Goal: Task Accomplishment & Management: Complete application form

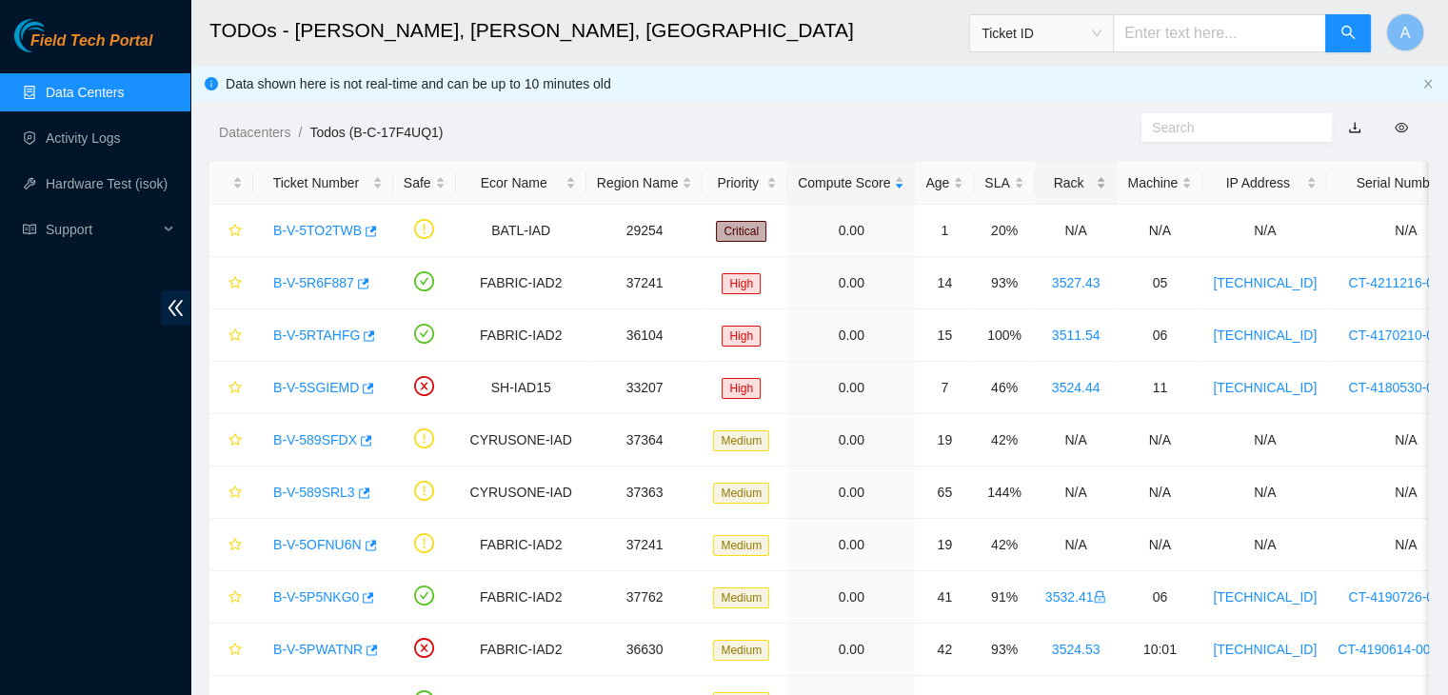
click at [1088, 184] on div "Rack" at bounding box center [1076, 182] width 62 height 21
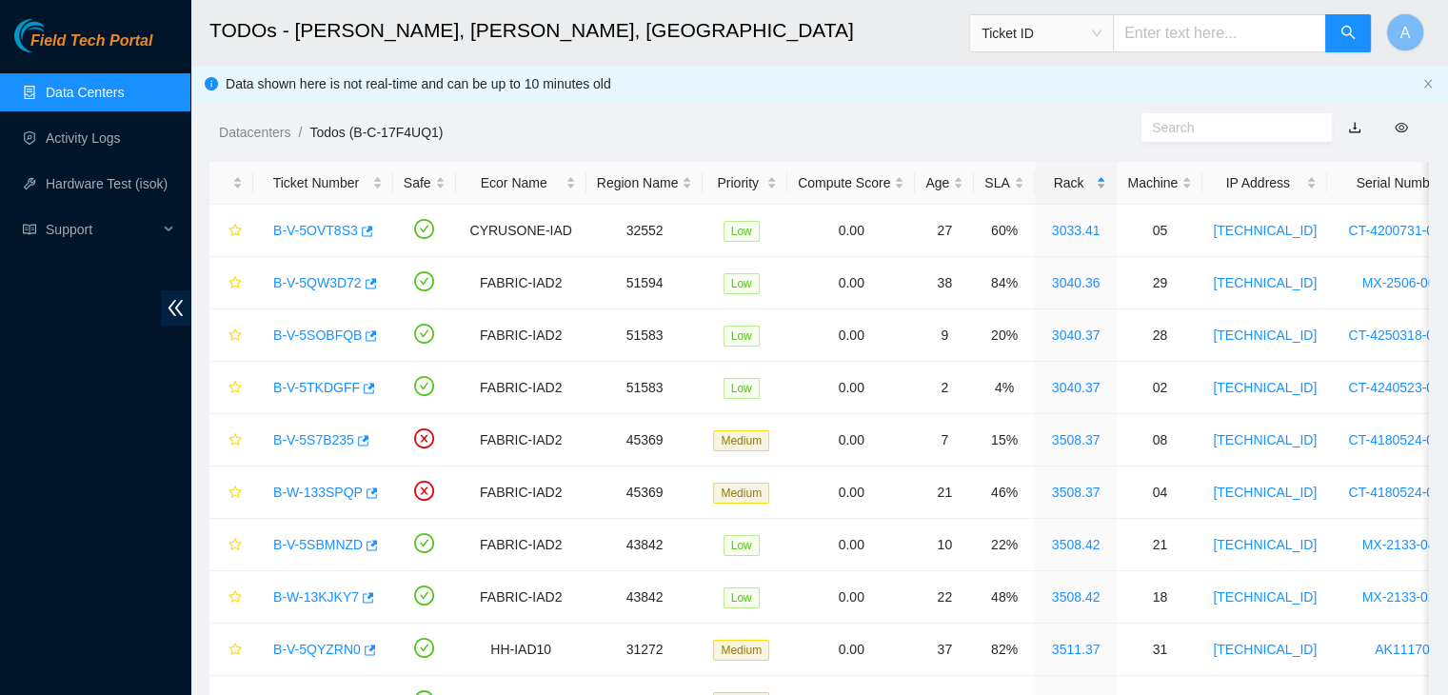
click at [1088, 184] on div "Rack" at bounding box center [1076, 182] width 62 height 21
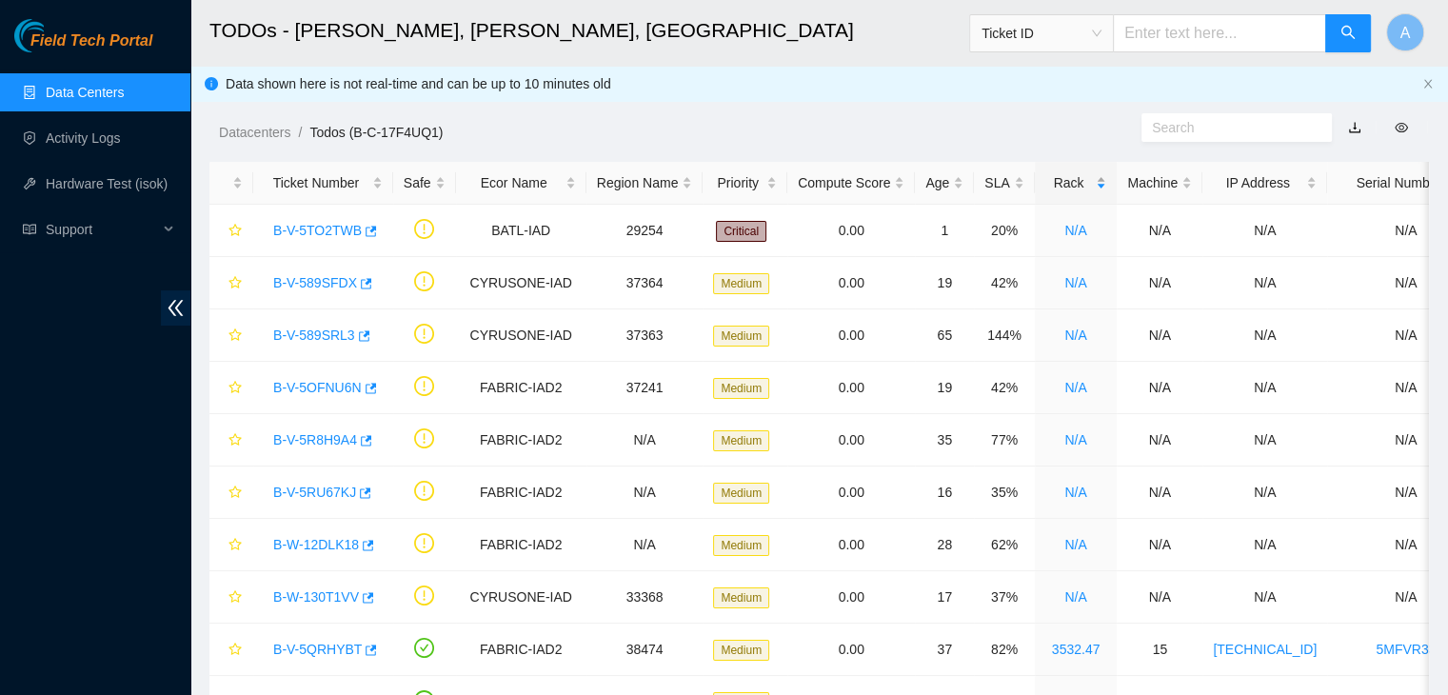
click at [1088, 184] on div "Rack" at bounding box center [1076, 182] width 62 height 21
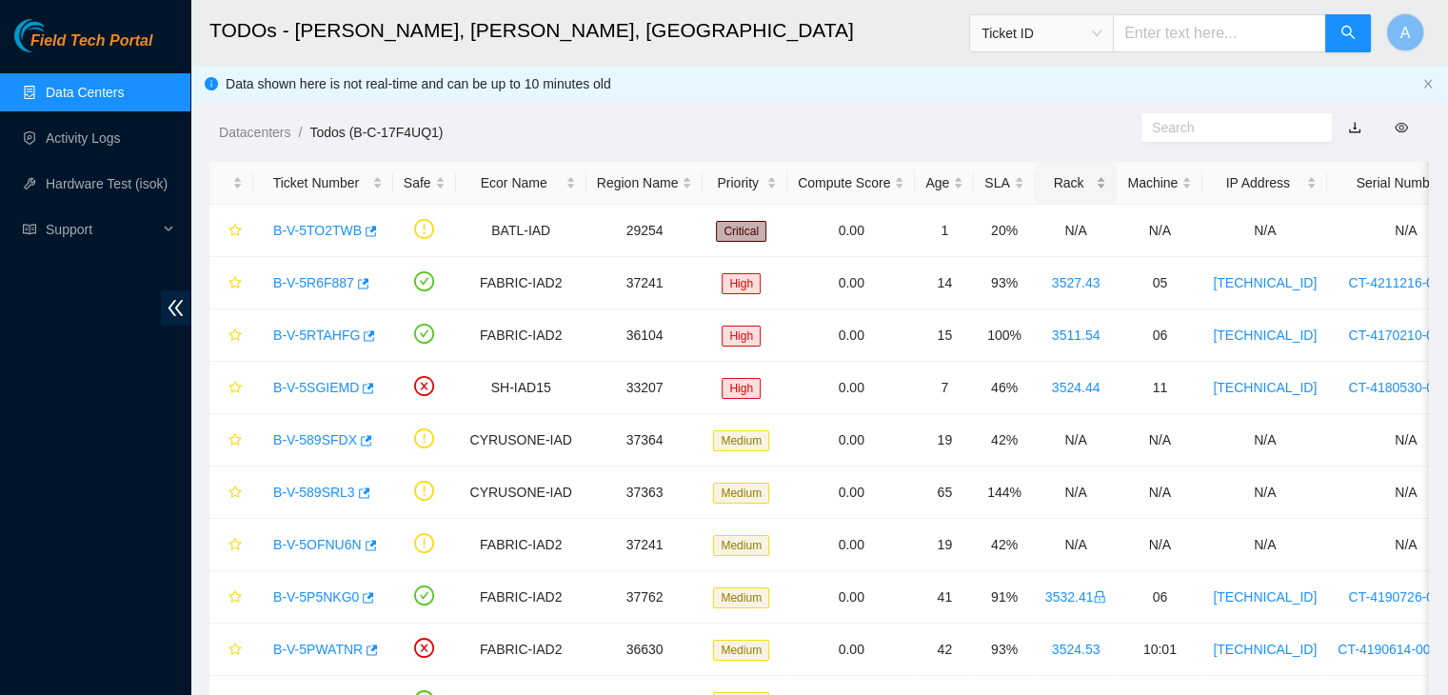
click at [1088, 184] on div "Rack" at bounding box center [1076, 182] width 62 height 21
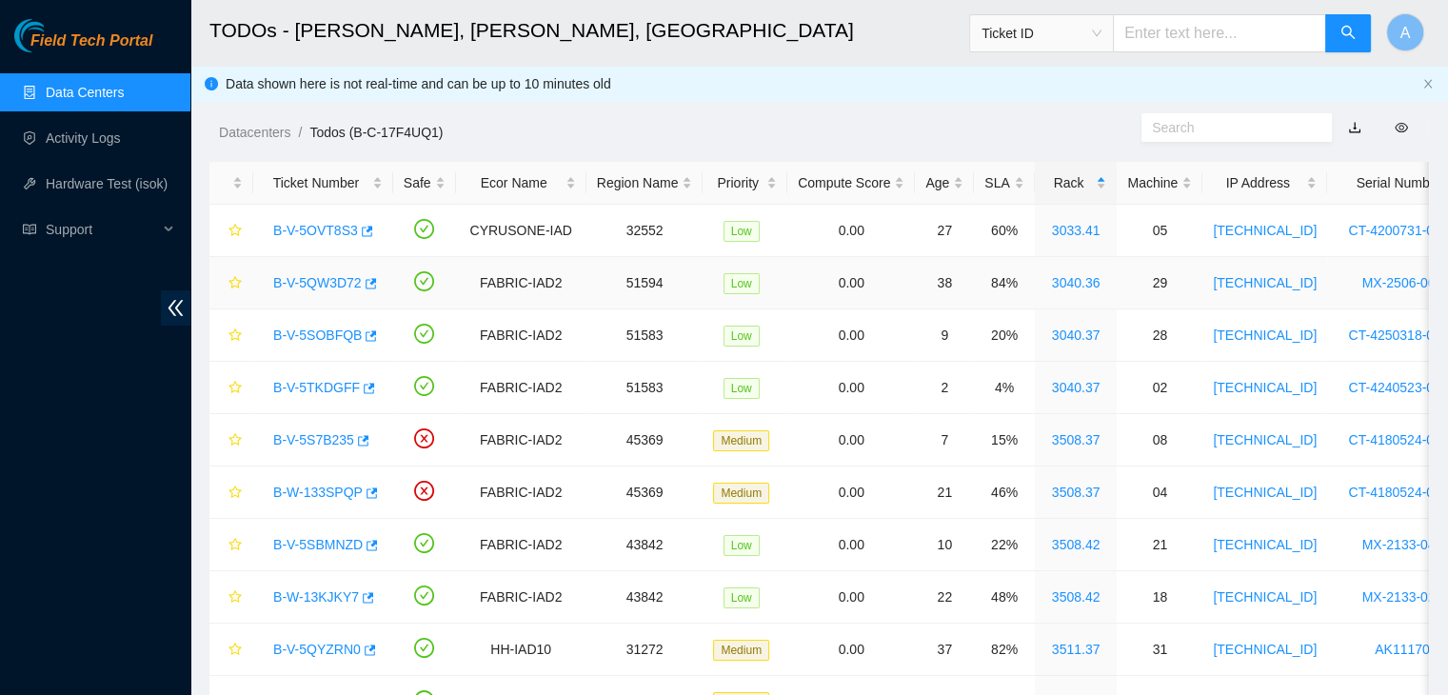
click at [316, 275] on link "B-V-5QW3D72" at bounding box center [317, 282] width 89 height 15
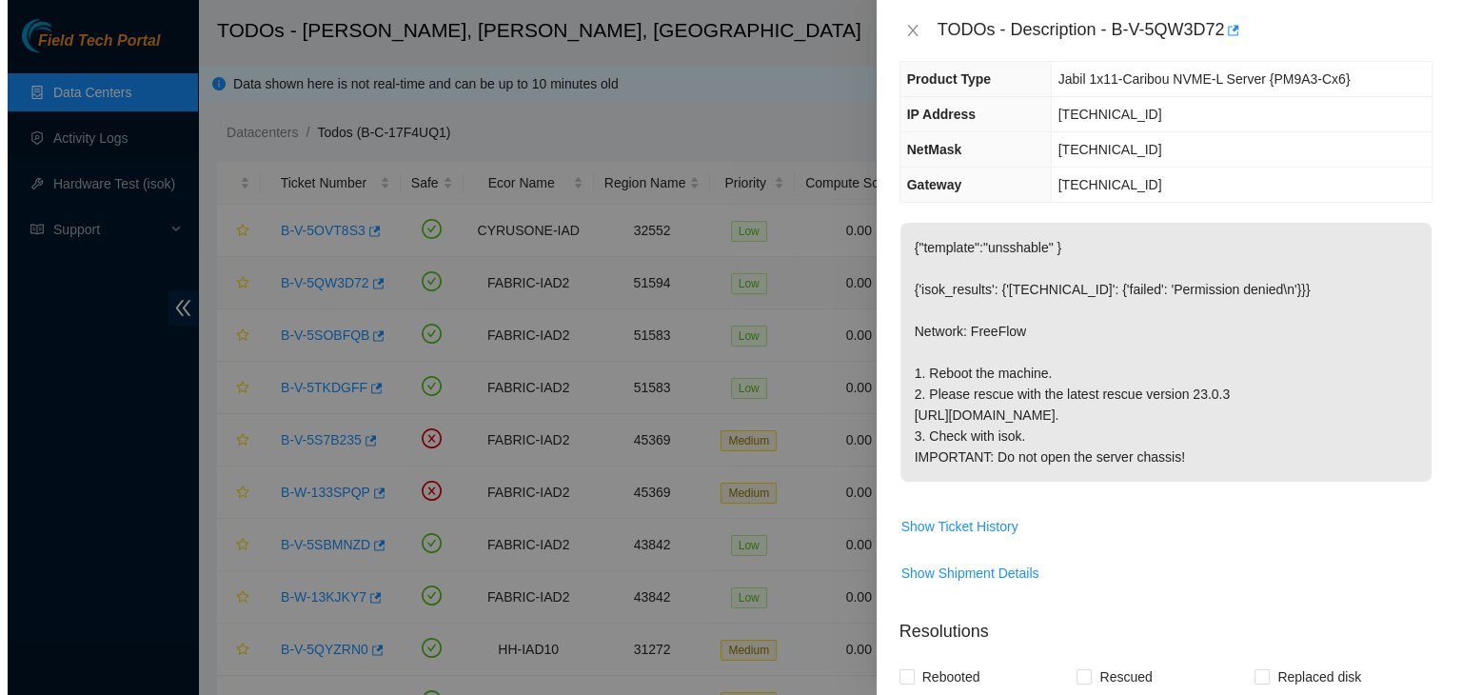
scroll to position [122, 0]
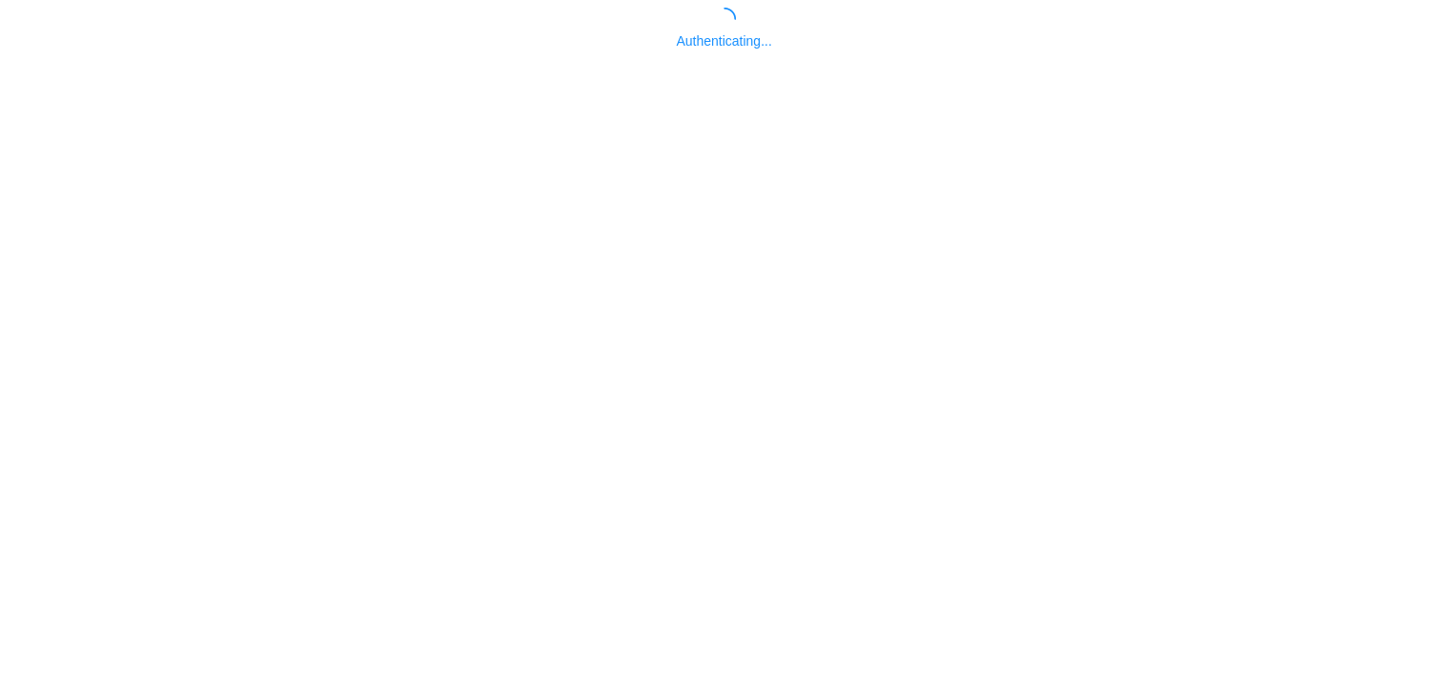
click at [911, 32] on div "Authenticating..." at bounding box center [724, 30] width 1433 height 44
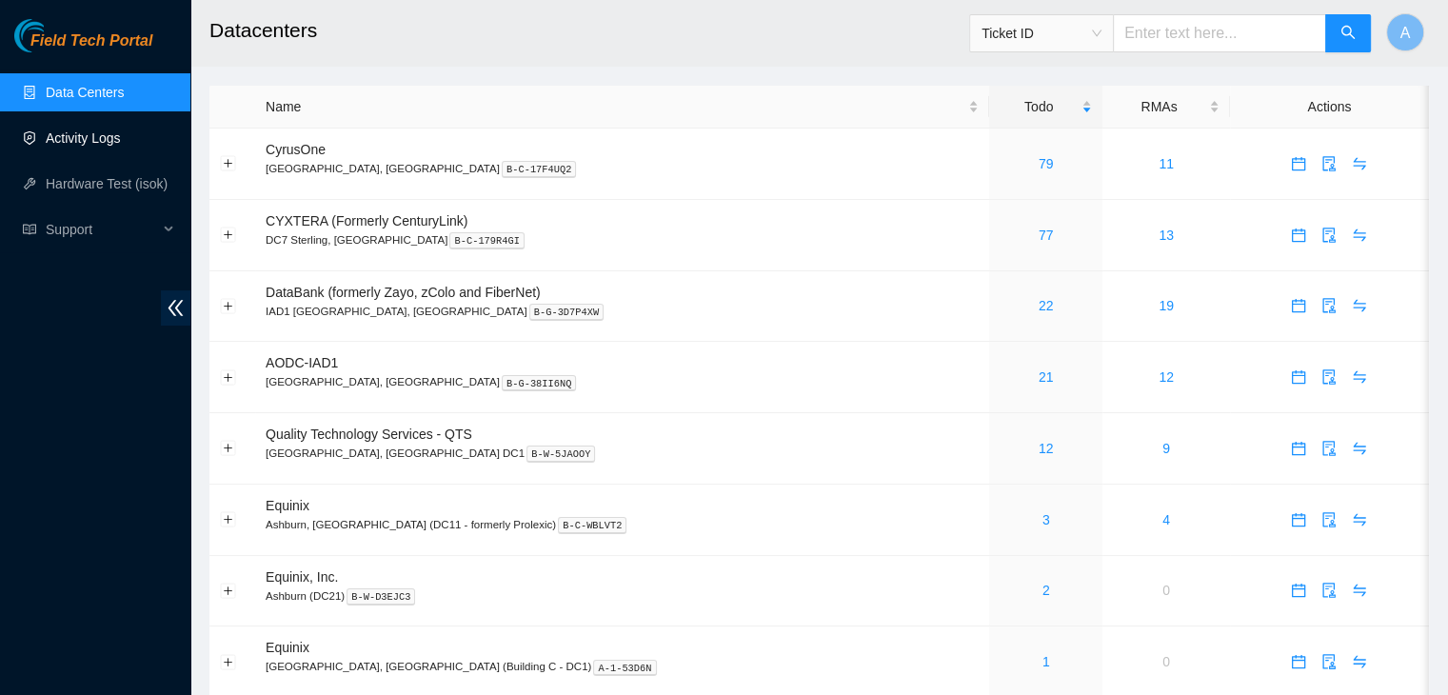
click at [121, 145] on link "Activity Logs" at bounding box center [83, 137] width 75 height 15
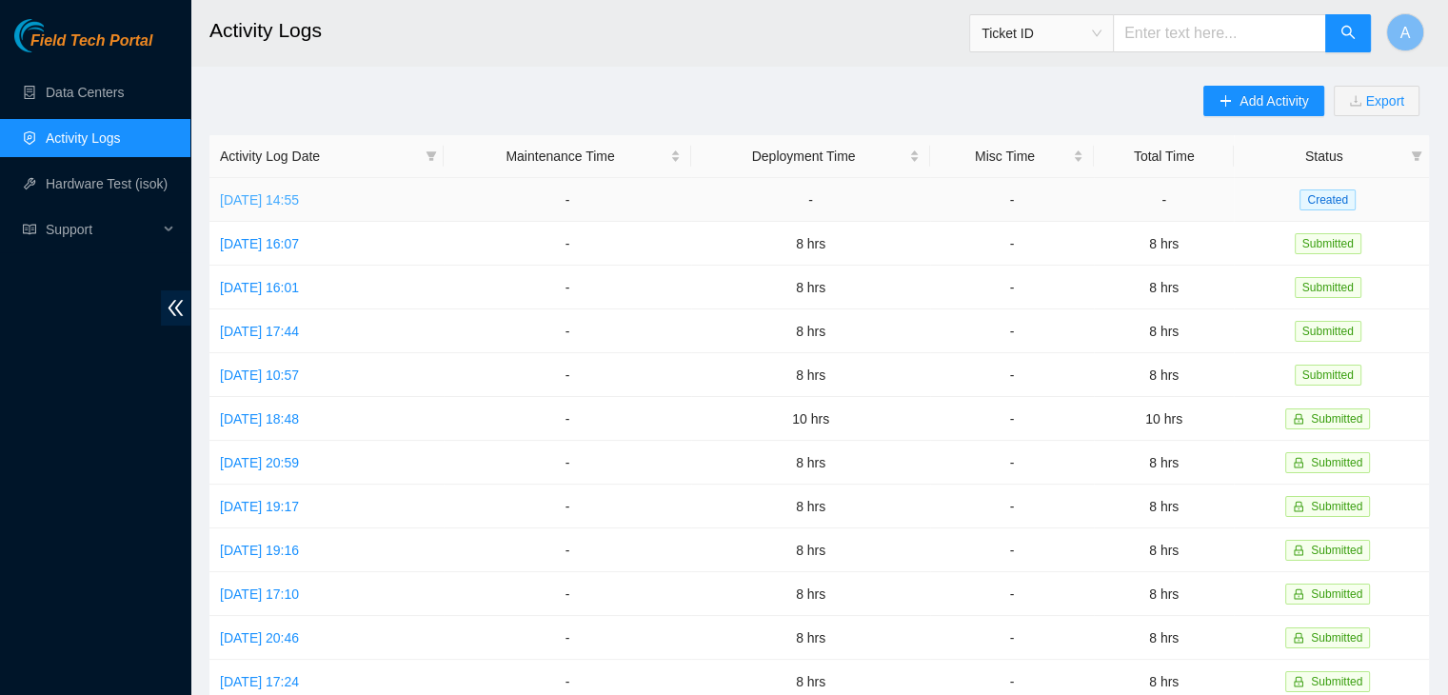
click at [299, 197] on link "[DATE] 14:55" at bounding box center [259, 199] width 79 height 15
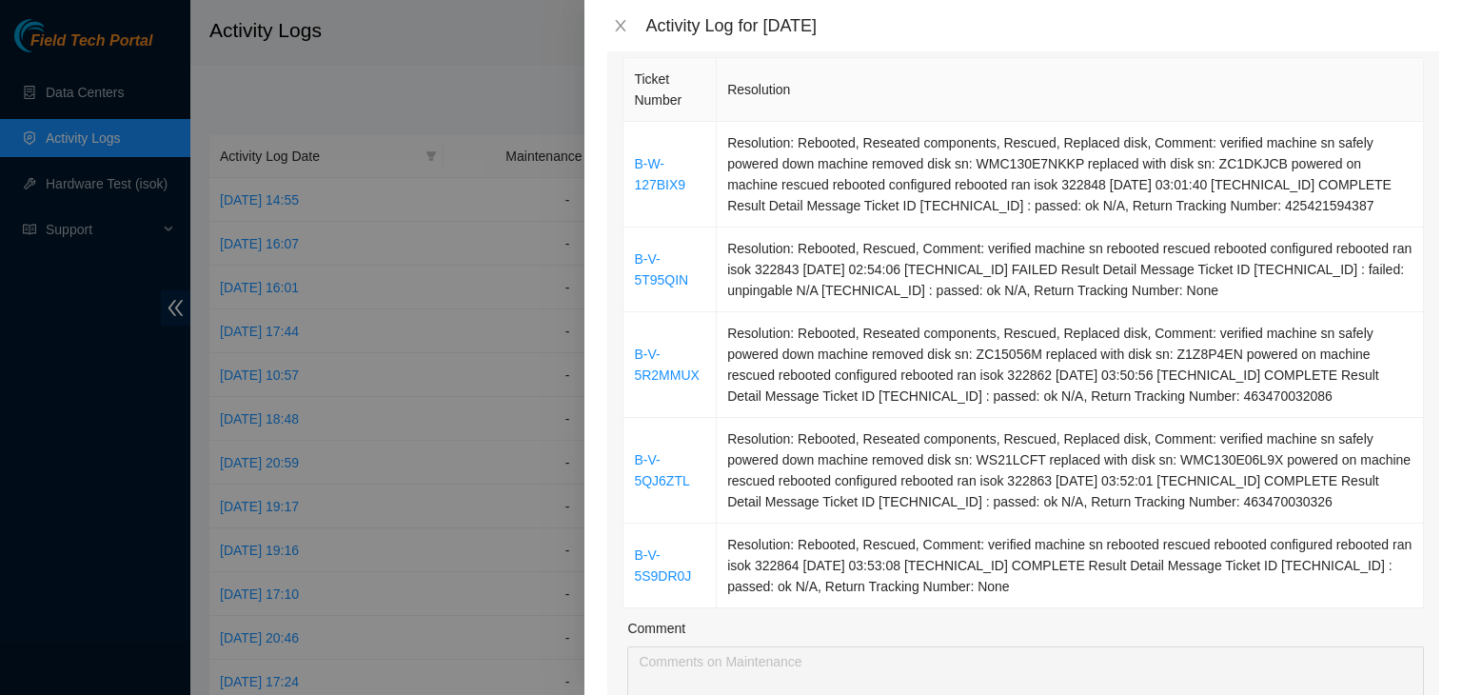
scroll to position [201, 0]
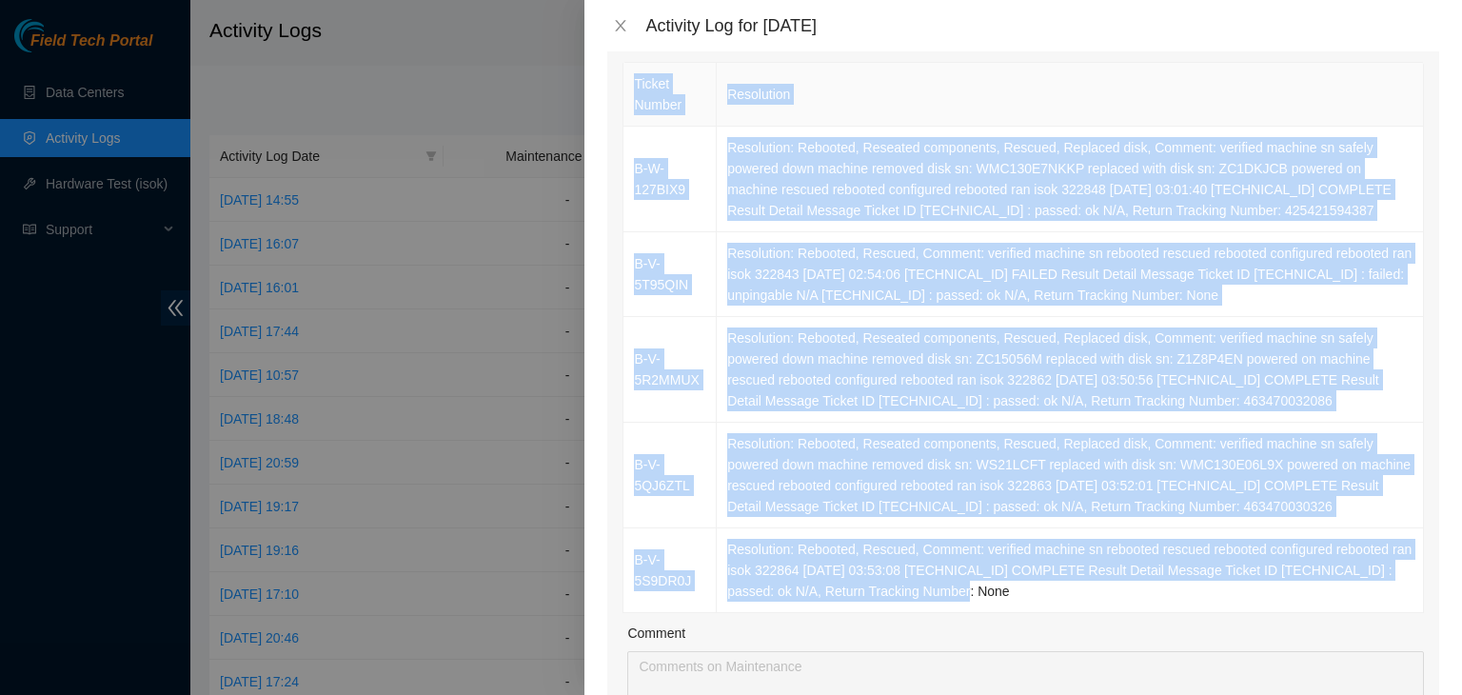
drag, startPoint x: 978, startPoint y: 587, endPoint x: 594, endPoint y: 152, distance: 580.1
click at [594, 152] on div "Note: This activity log is for informational purposes only. You will not be pai…" at bounding box center [1024, 373] width 878 height 644
copy table "Ticket Number Resolution B-W-127BIX9 Resolution: Rebooted, Reseated components,…"
drag, startPoint x: 998, startPoint y: 318, endPoint x: 957, endPoint y: 337, distance: 45.1
click at [957, 337] on td "Resolution: Rebooted, Reseated components, Rescued, Replaced disk, Comment: ver…" at bounding box center [1070, 370] width 707 height 106
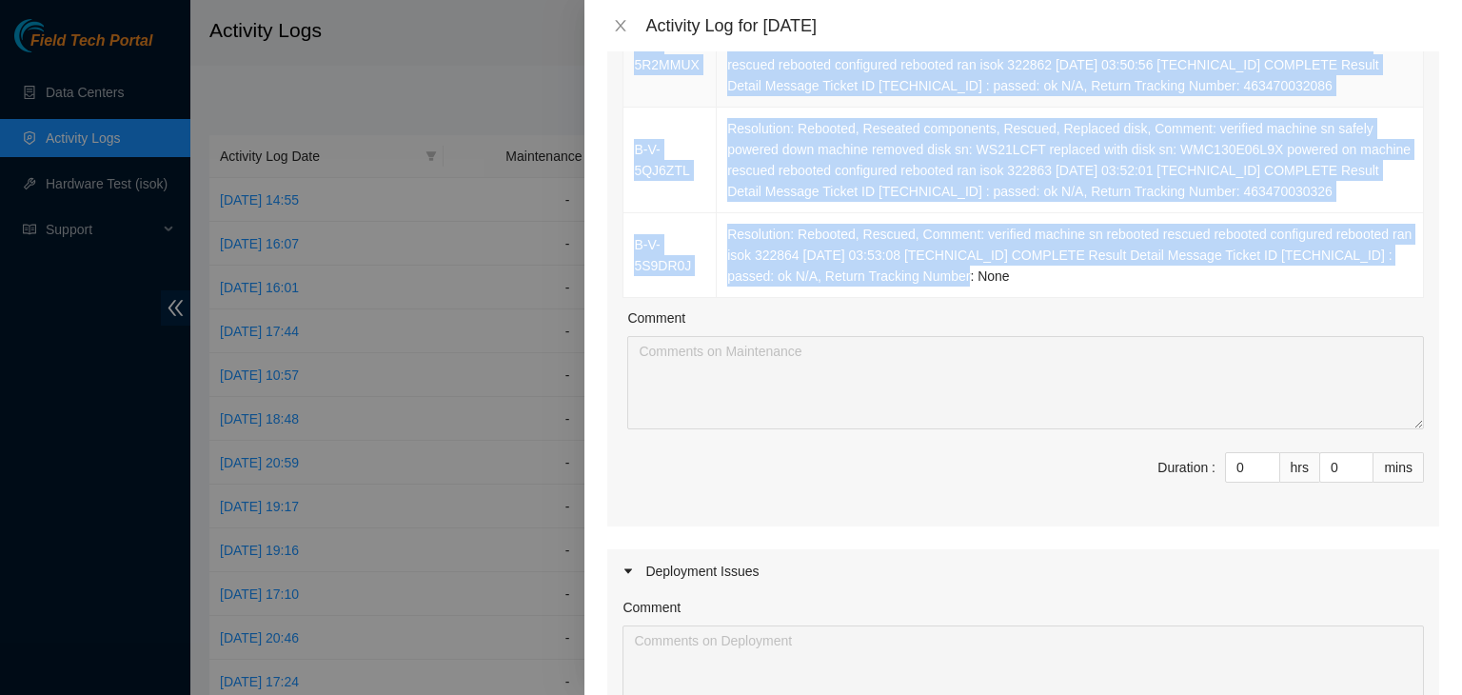
scroll to position [551, 0]
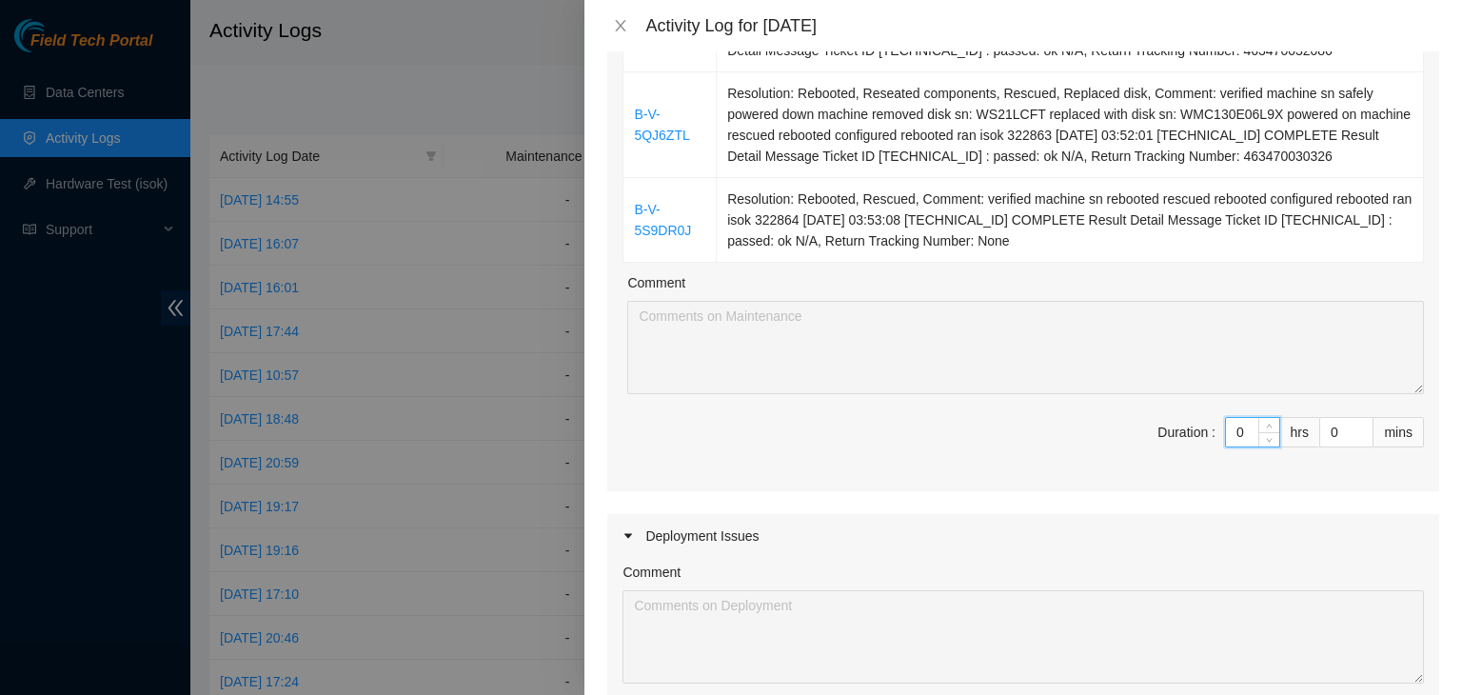
click at [1226, 429] on input "0" at bounding box center [1252, 432] width 53 height 29
type input "3"
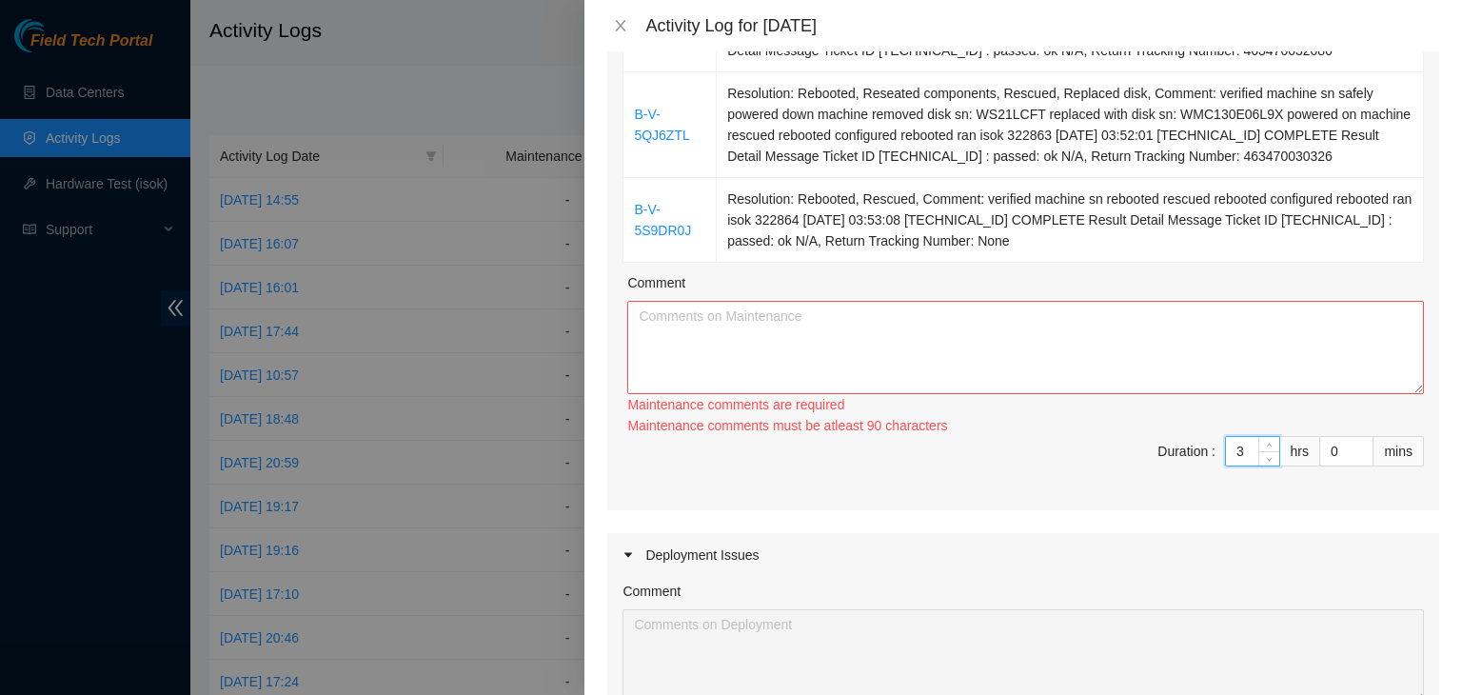
type input "3"
click at [1200, 351] on textarea "Comment" at bounding box center [1025, 347] width 797 height 93
paste textarea "Ticket Number Resolution B-W-127BIX9 Resolution: Rebooted, Reseated components,…"
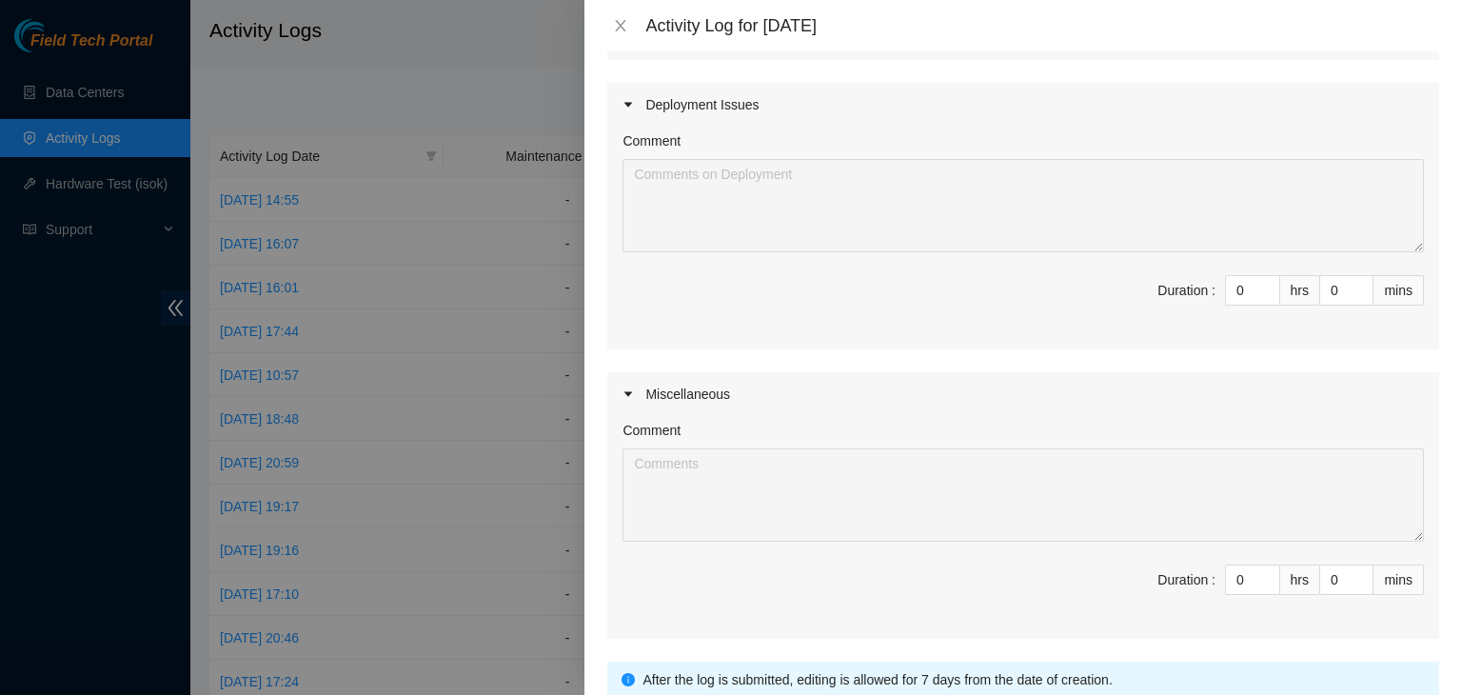
scroll to position [984, 0]
type textarea "Ticket Number Resolution B-W-127BIX9 Resolution: Rebooted, Reseated components,…"
click at [1238, 289] on input "0" at bounding box center [1252, 288] width 53 height 29
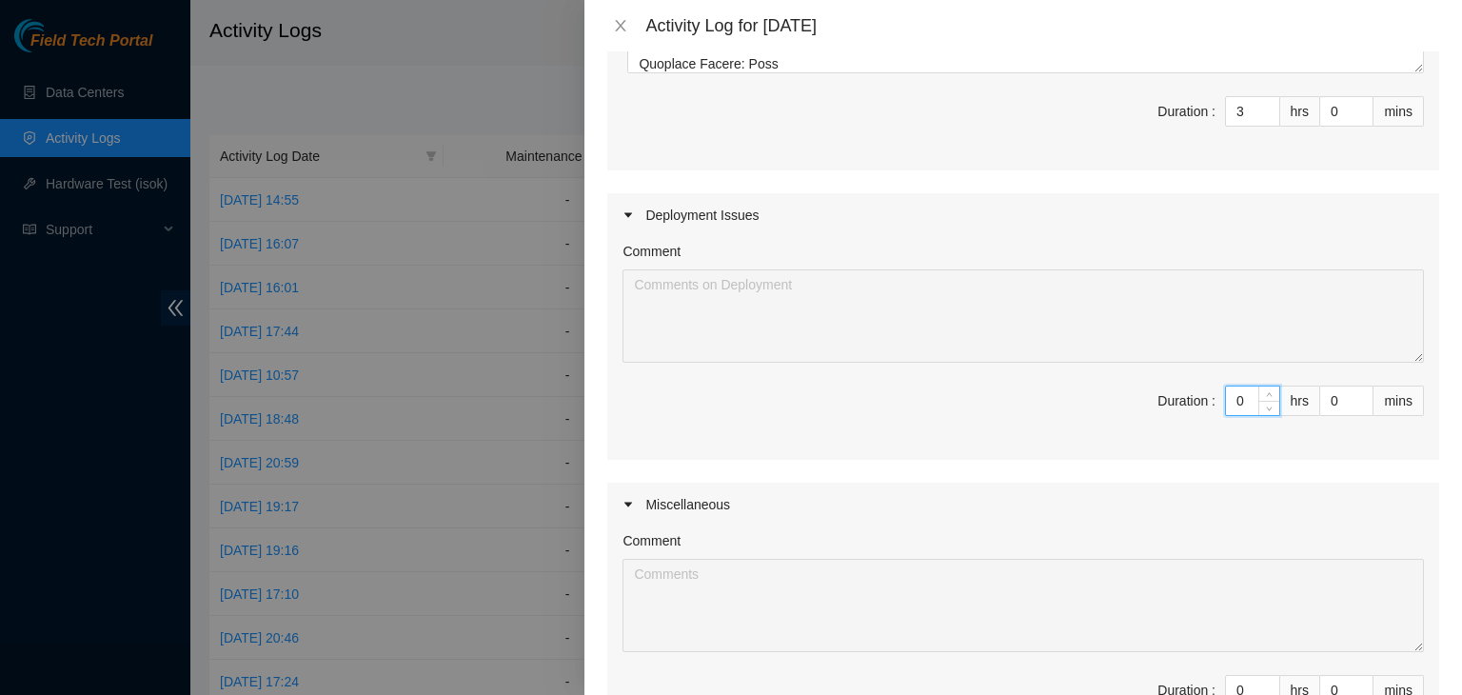
scroll to position [871, 0]
type input "3"
type input "6"
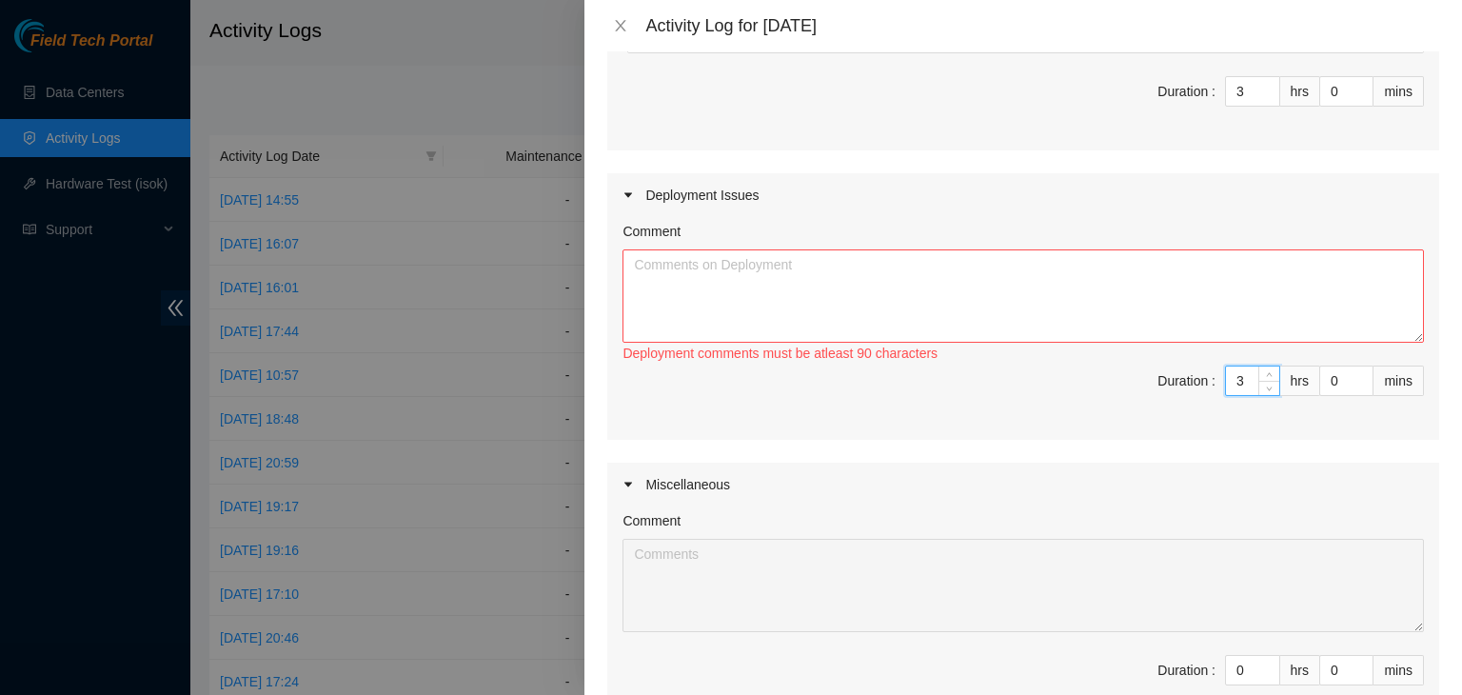
scroll to position [893, 0]
type input "3"
type input "4"
type input "7"
type input "4"
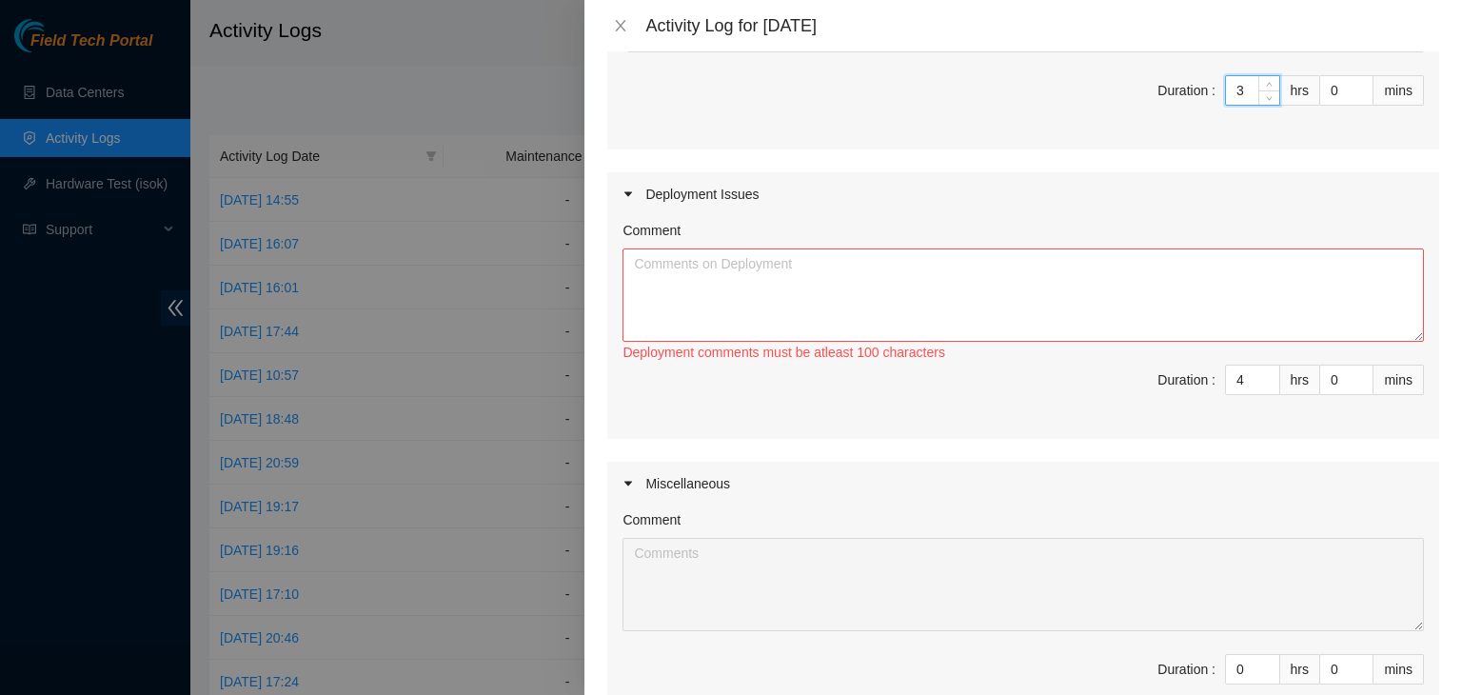
click at [1230, 96] on input "3" at bounding box center [1252, 90] width 53 height 29
type input "4"
type input "8"
type input "4"
click at [1241, 386] on input "4" at bounding box center [1252, 380] width 53 height 29
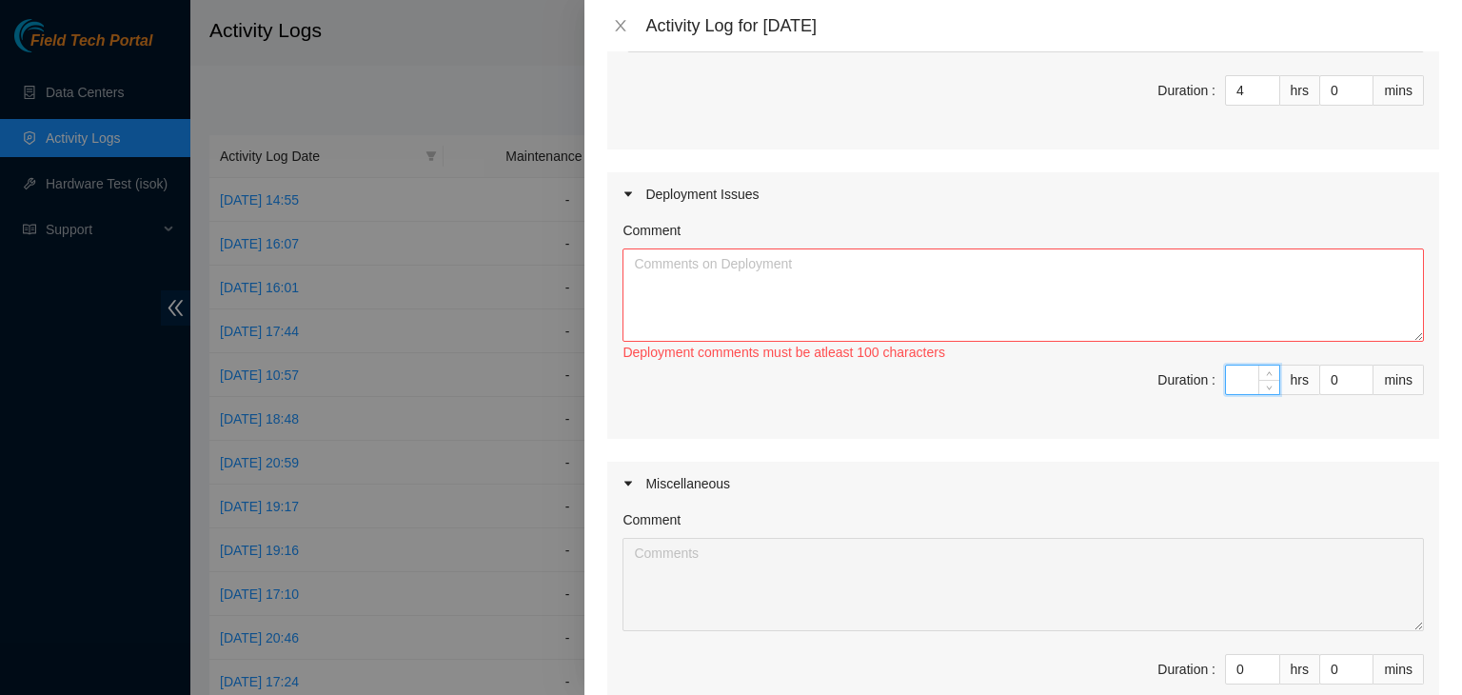
type input "3"
type input "7"
type input "3"
click at [1212, 303] on textarea "Comment" at bounding box center [1024, 294] width 802 height 93
paste textarea "DP82683"
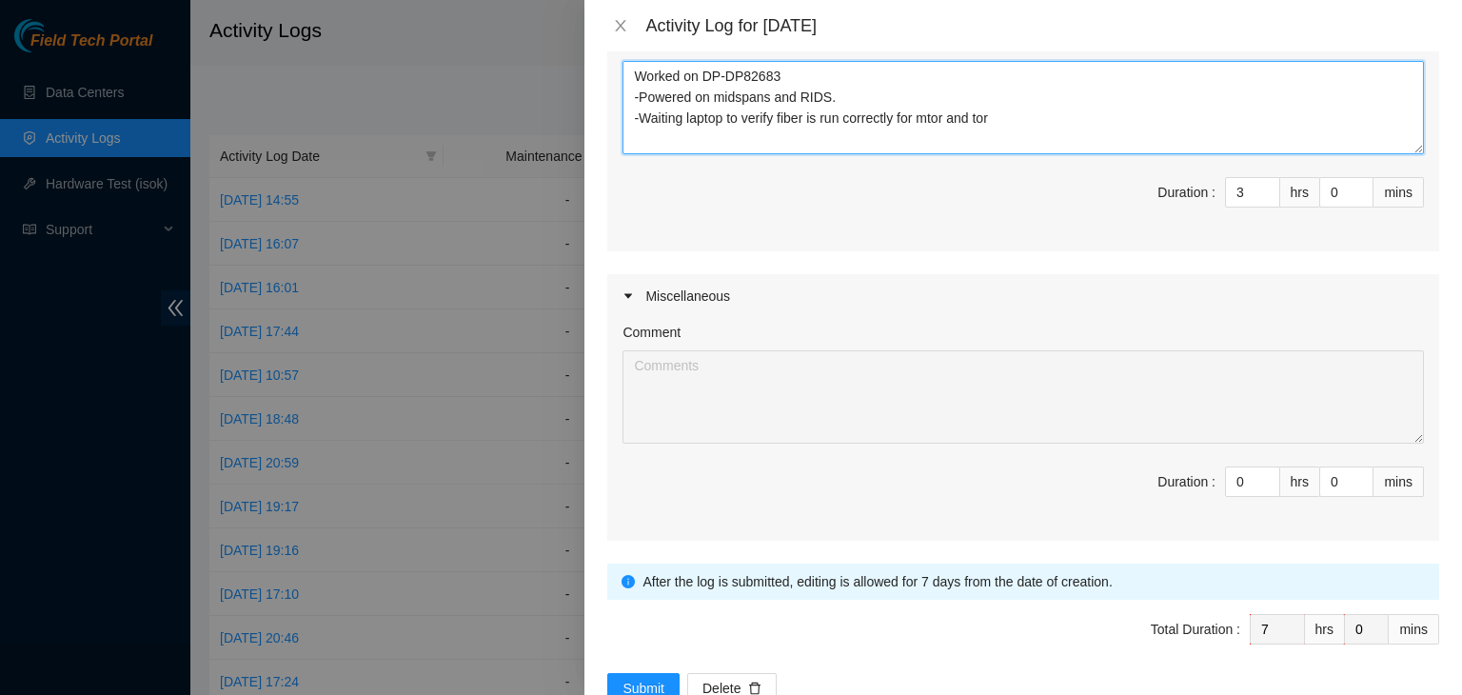
scroll to position [1129, 0]
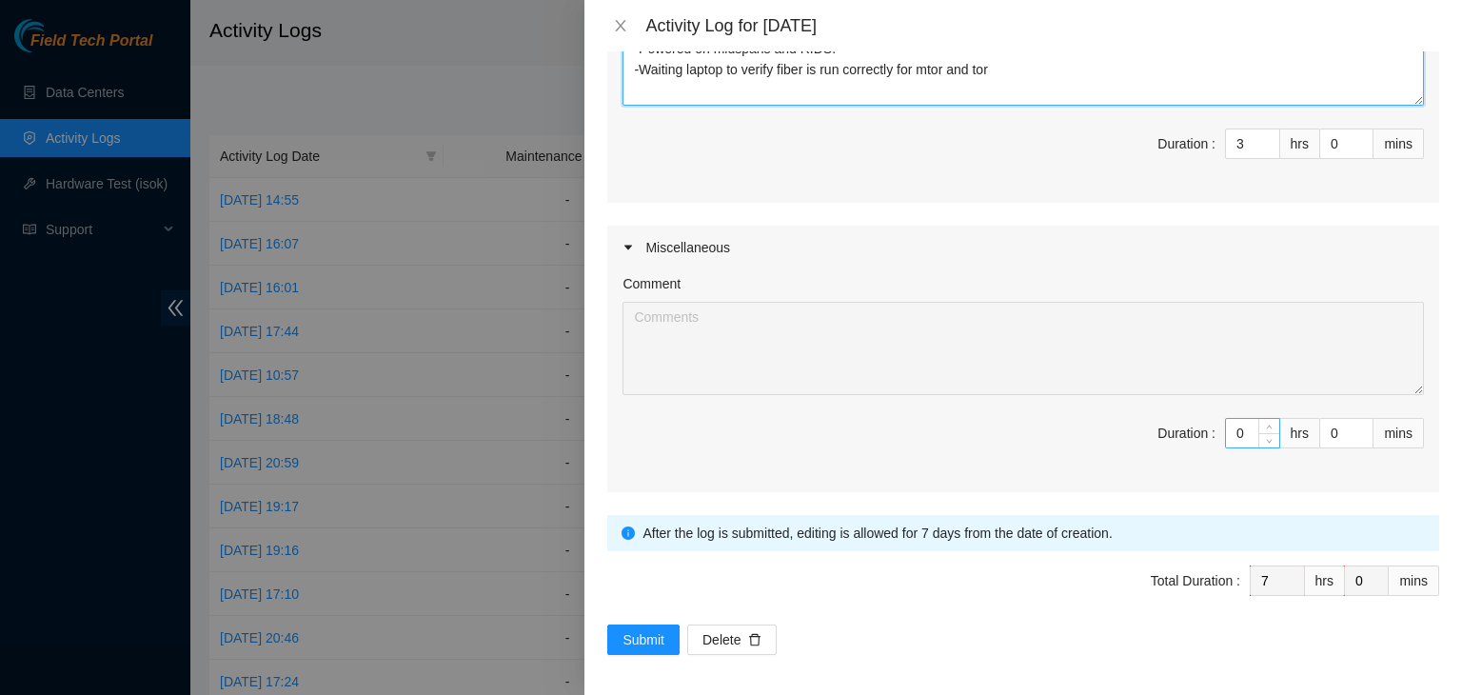
type textarea "Worked on DP-DP82683 -Powered on midspans and RIDS. -Waiting laptop to verify f…"
click at [1230, 431] on input "0" at bounding box center [1252, 433] width 53 height 29
type input "1"
type input "8"
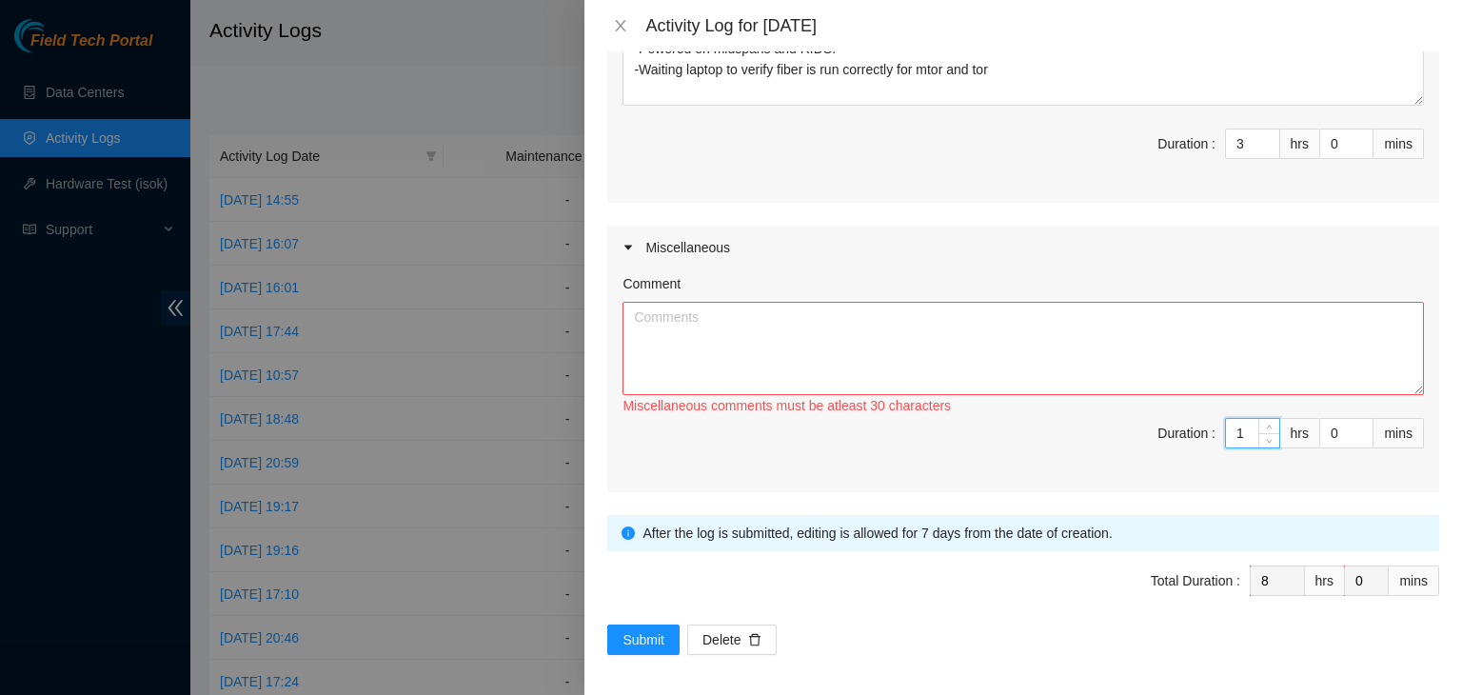
type input "1"
click at [1218, 359] on textarea "Comment" at bounding box center [1024, 348] width 802 height 93
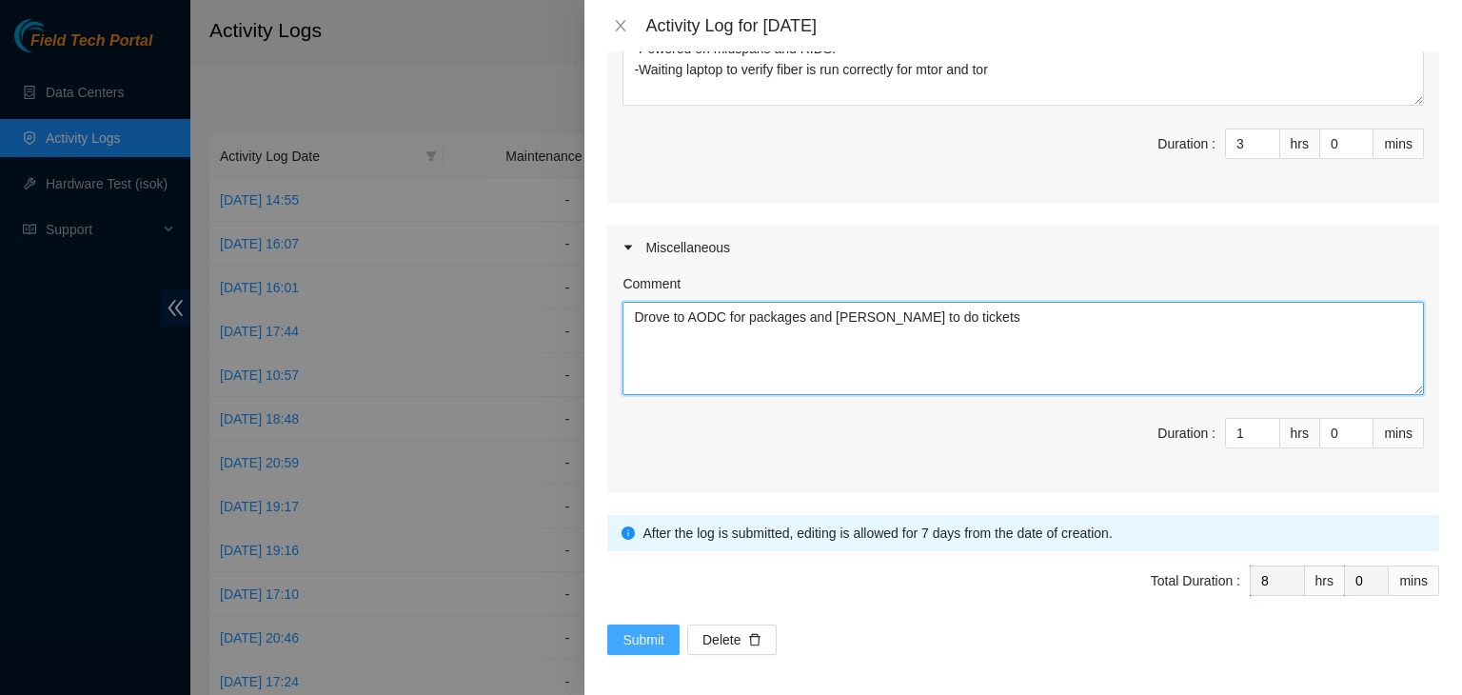
type textarea "Drove to AODC for packages and [PERSON_NAME] to do tickets"
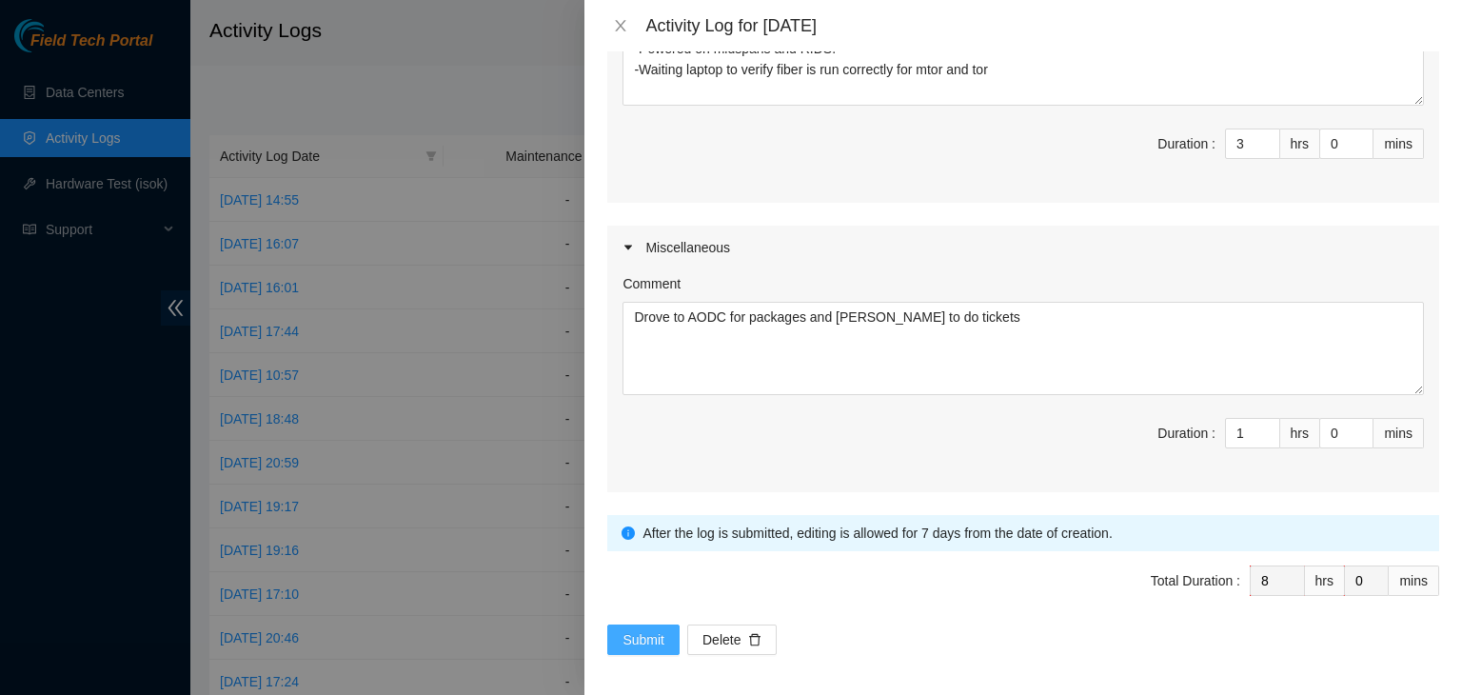
click at [647, 640] on span "Submit" at bounding box center [644, 639] width 42 height 21
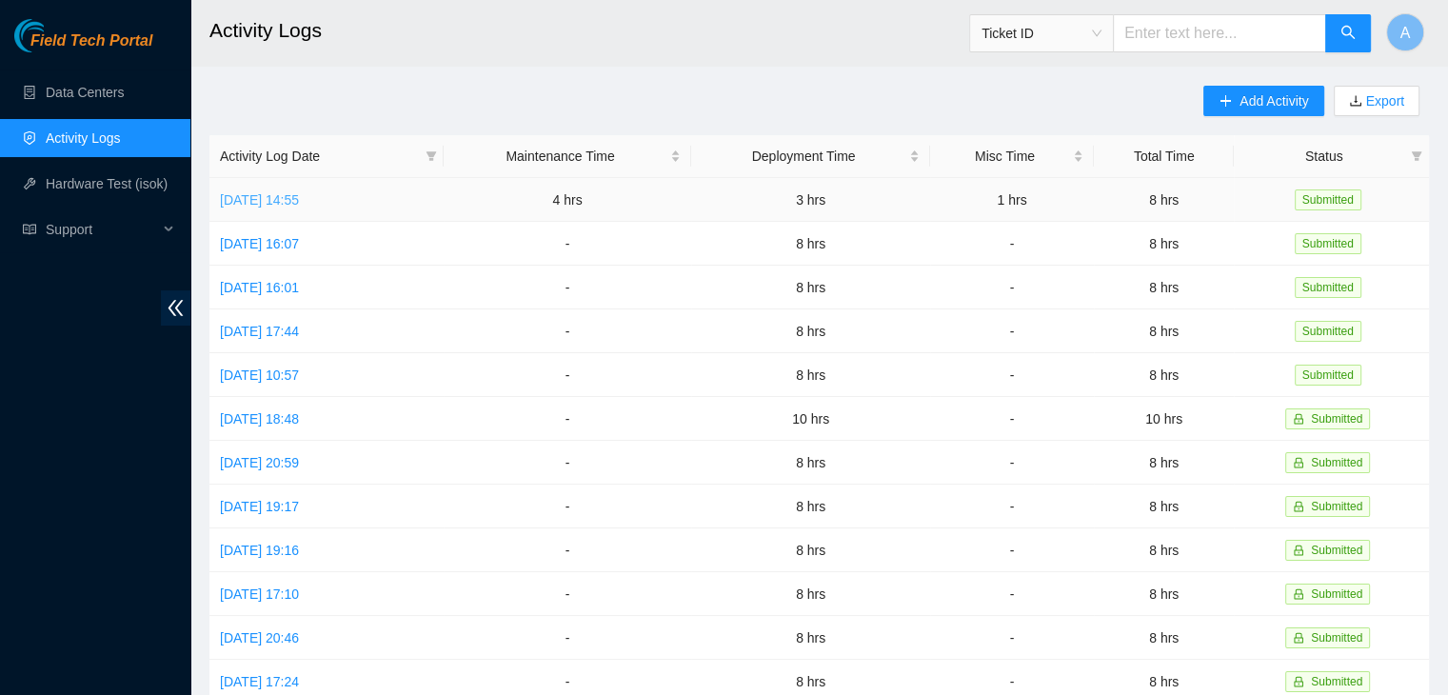
click at [299, 200] on link "[DATE] 14:55" at bounding box center [259, 199] width 79 height 15
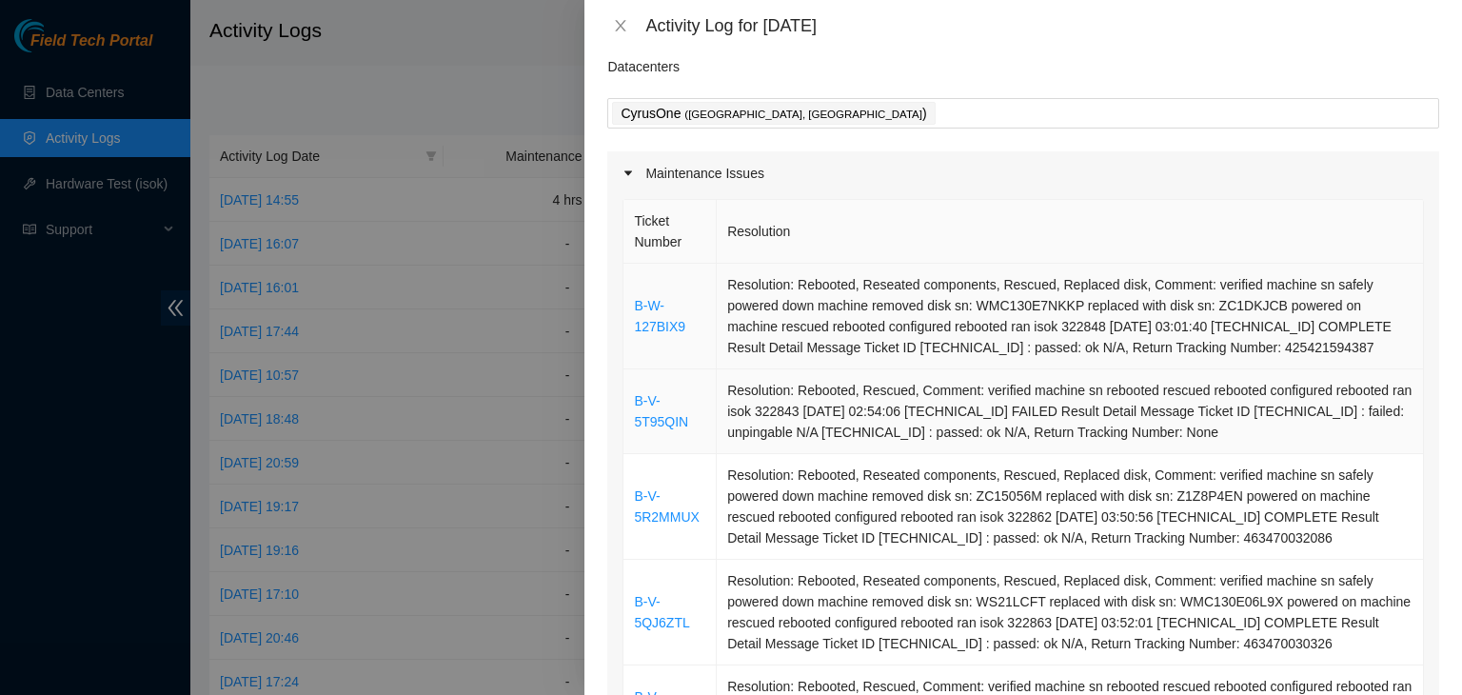
scroll to position [65, 0]
click at [661, 320] on link "B-W-127BIX9" at bounding box center [659, 315] width 51 height 36
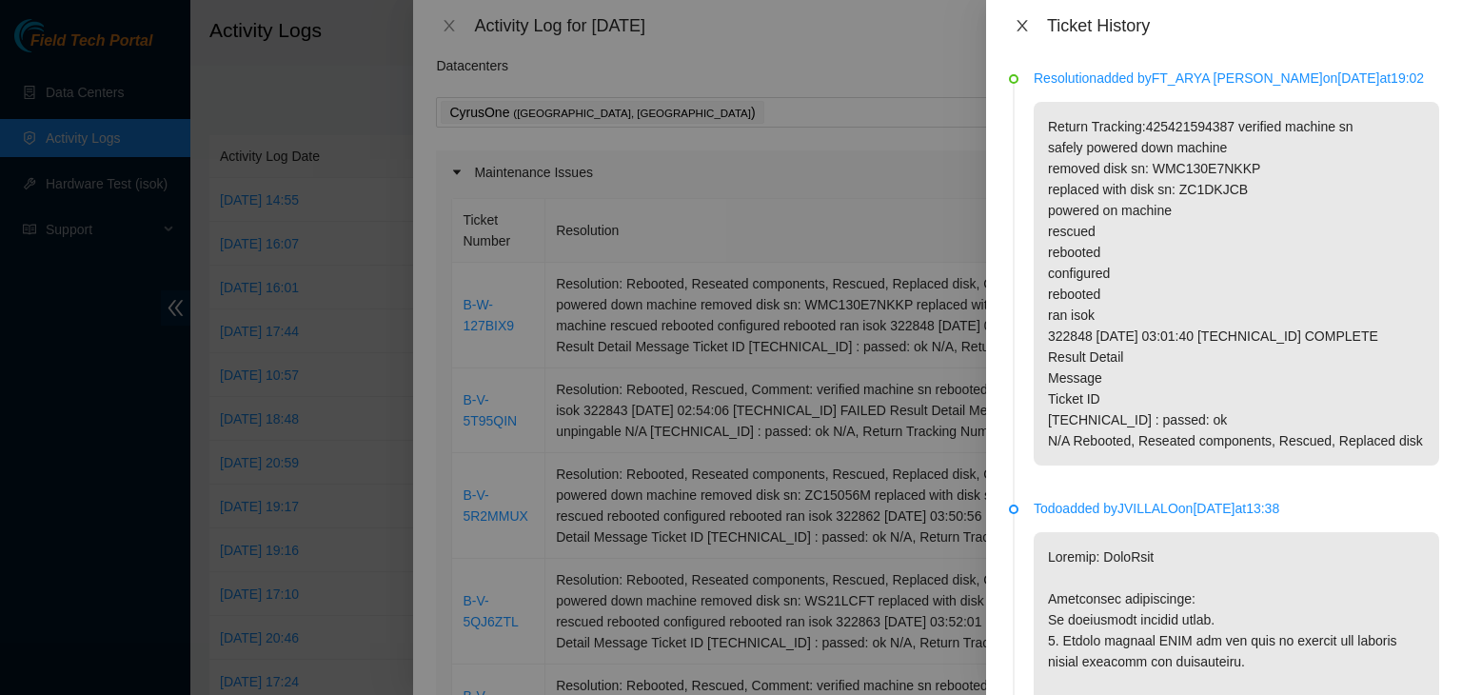
click at [1020, 32] on icon "close" at bounding box center [1022, 25] width 15 height 15
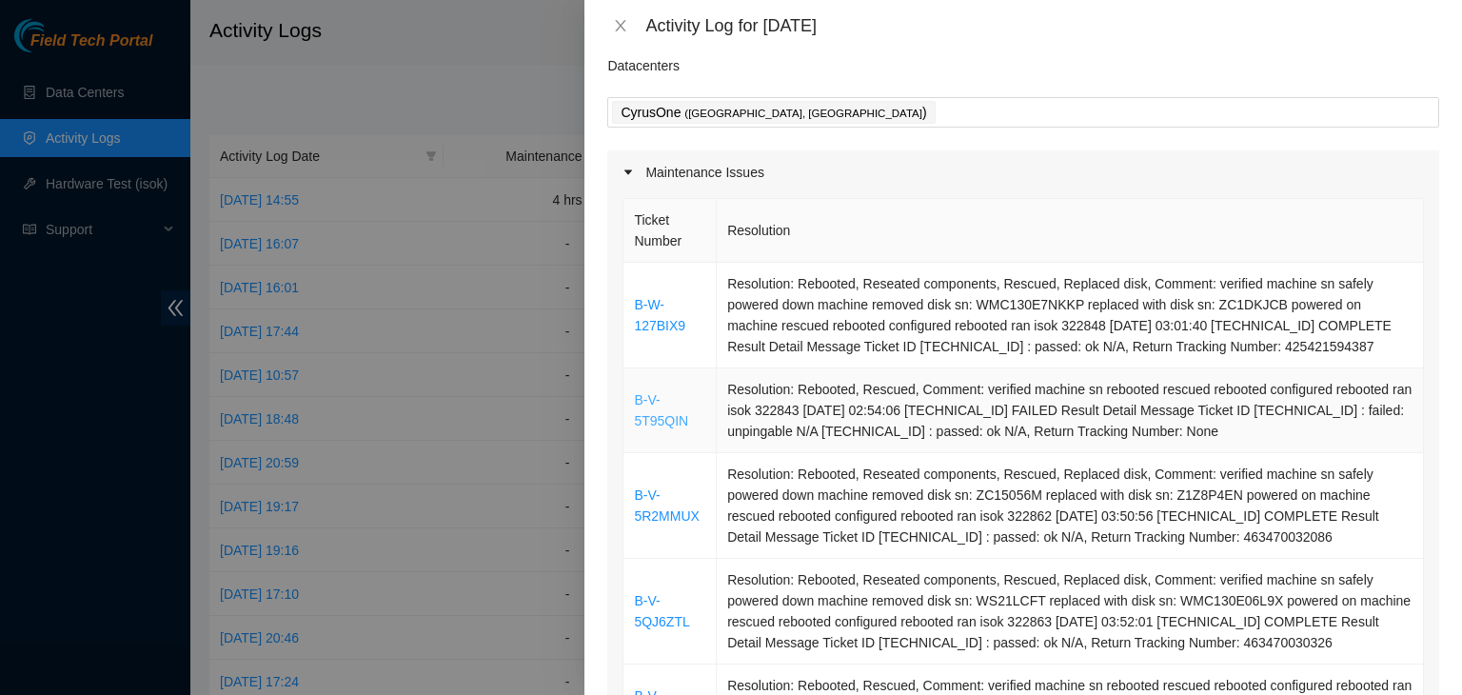
click at [654, 424] on link "B-V-5T95QIN" at bounding box center [661, 410] width 54 height 36
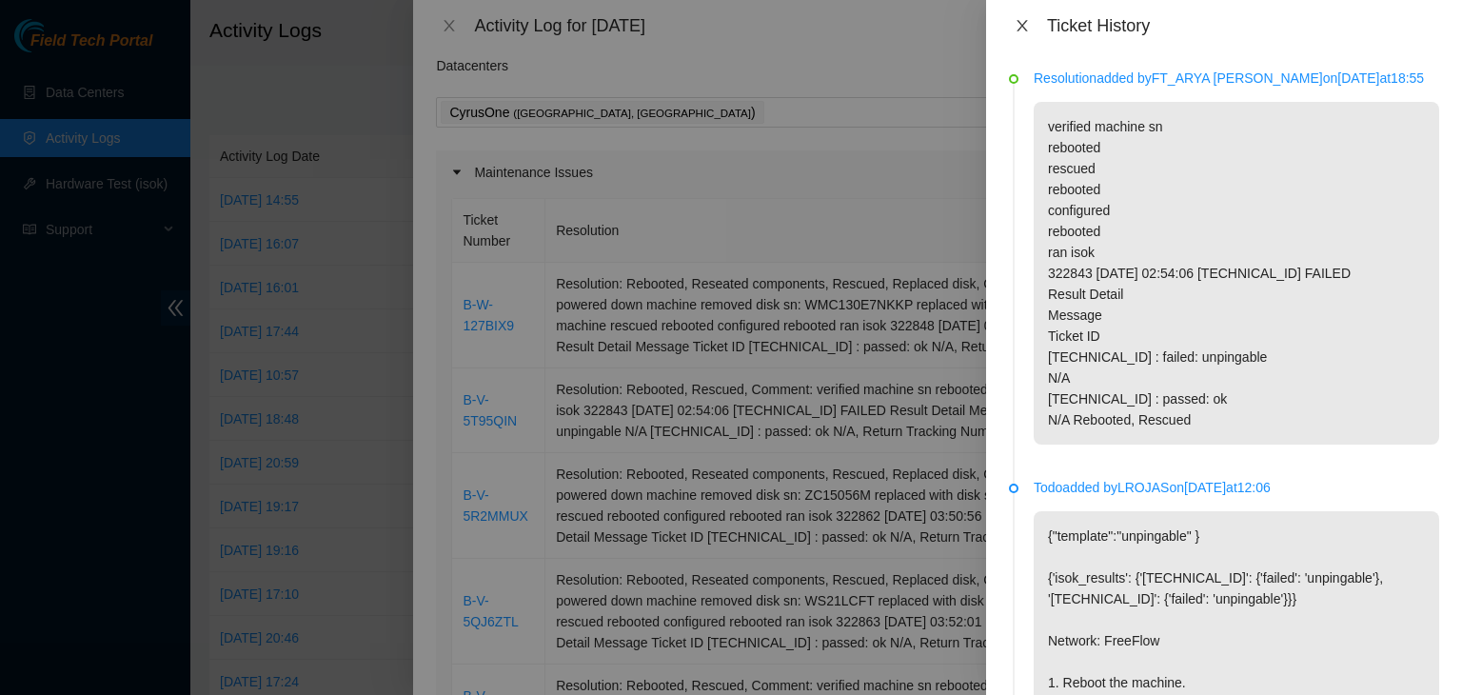
click at [1025, 27] on icon "close" at bounding box center [1022, 25] width 15 height 15
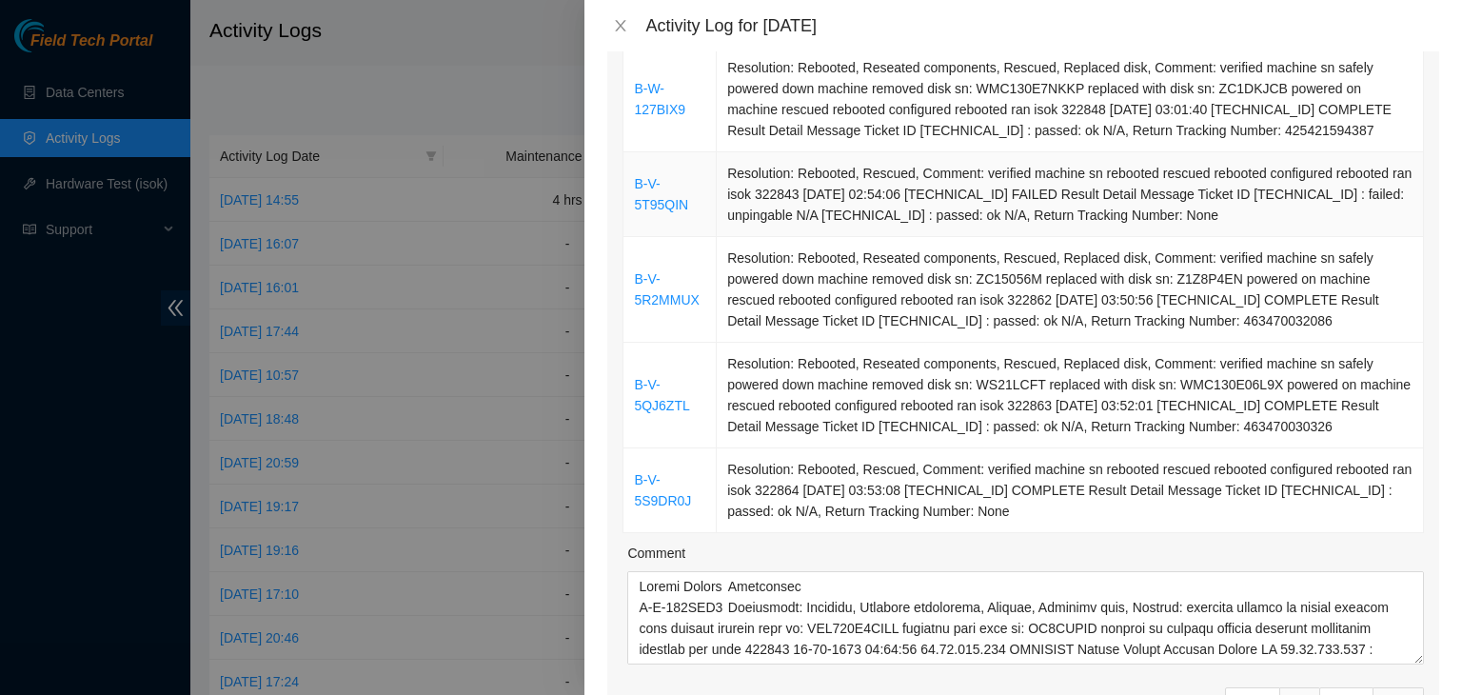
scroll to position [286, 0]
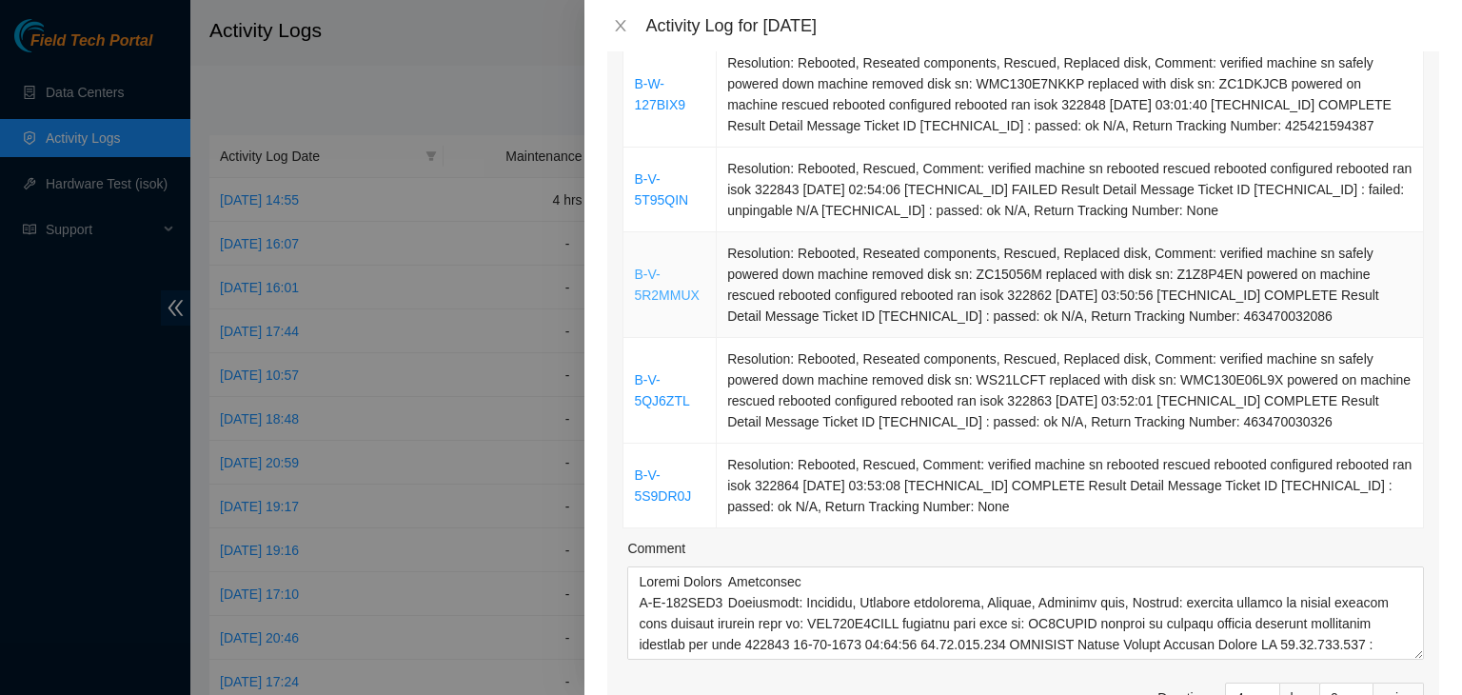
click at [663, 298] on link "B-V-5R2MMUX" at bounding box center [666, 285] width 65 height 36
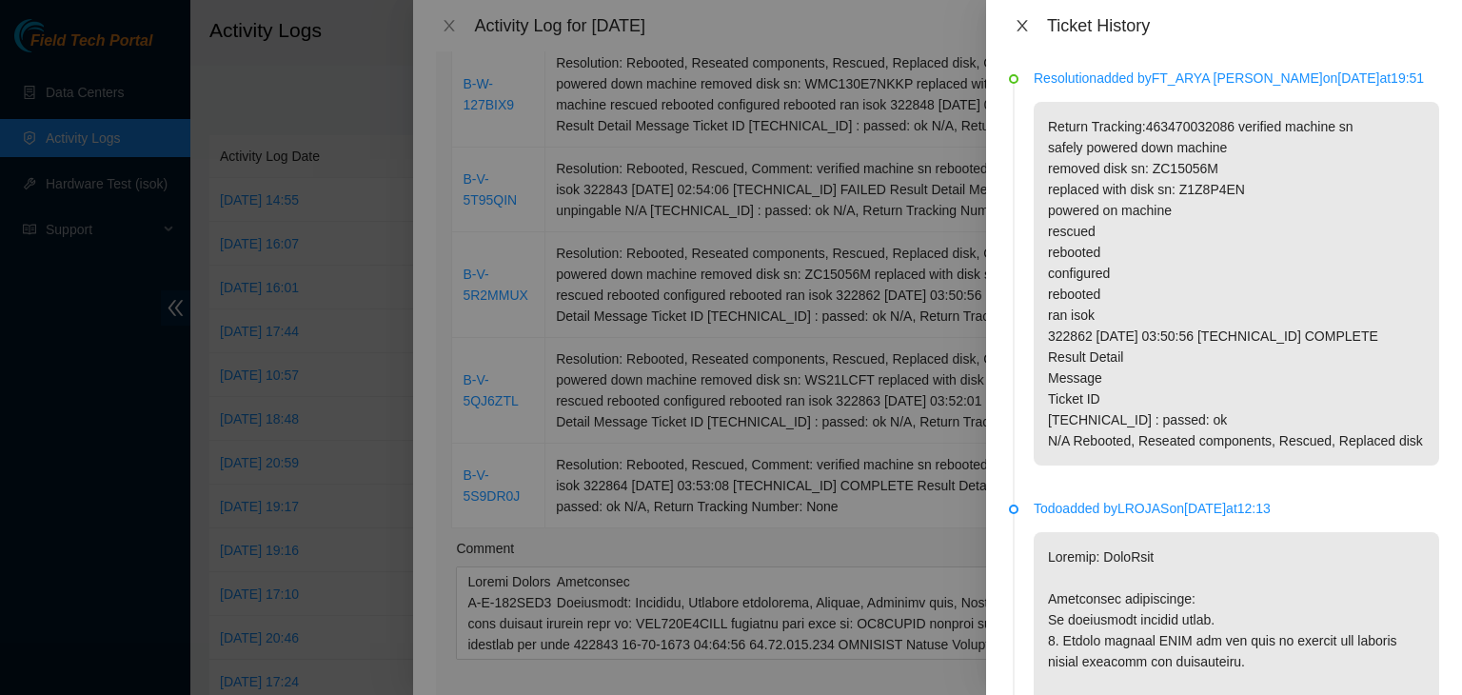
click at [1025, 19] on icon "close" at bounding box center [1022, 25] width 15 height 15
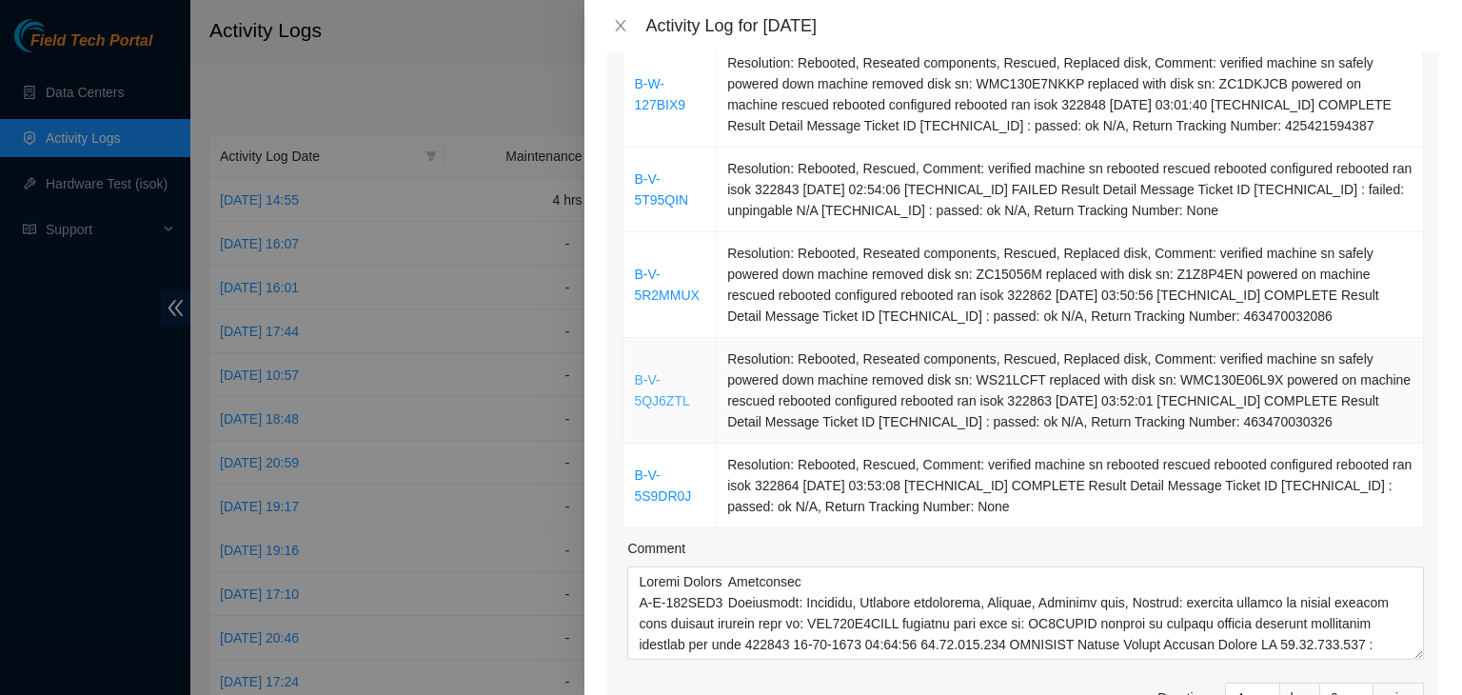
click at [645, 403] on link "B-V-5QJ6ZTL" at bounding box center [661, 390] width 55 height 36
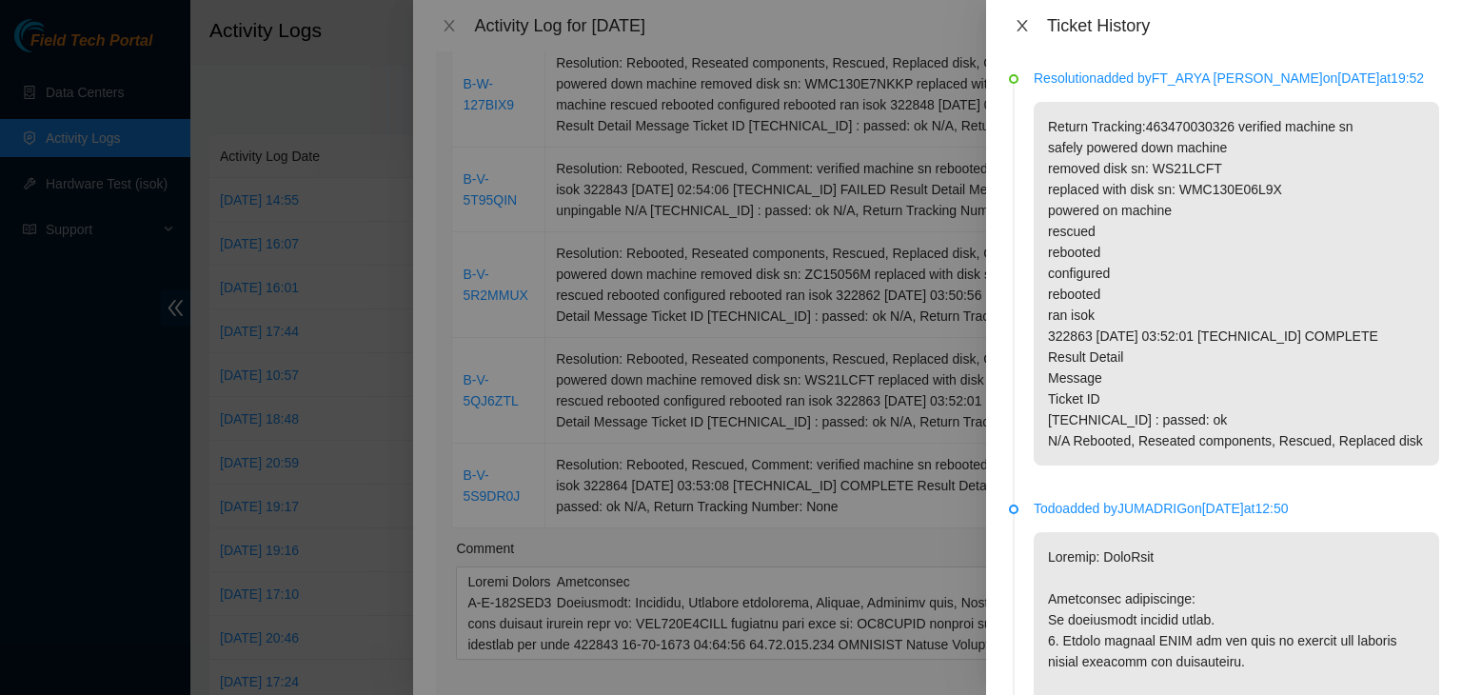
click at [1024, 18] on icon "close" at bounding box center [1022, 25] width 15 height 15
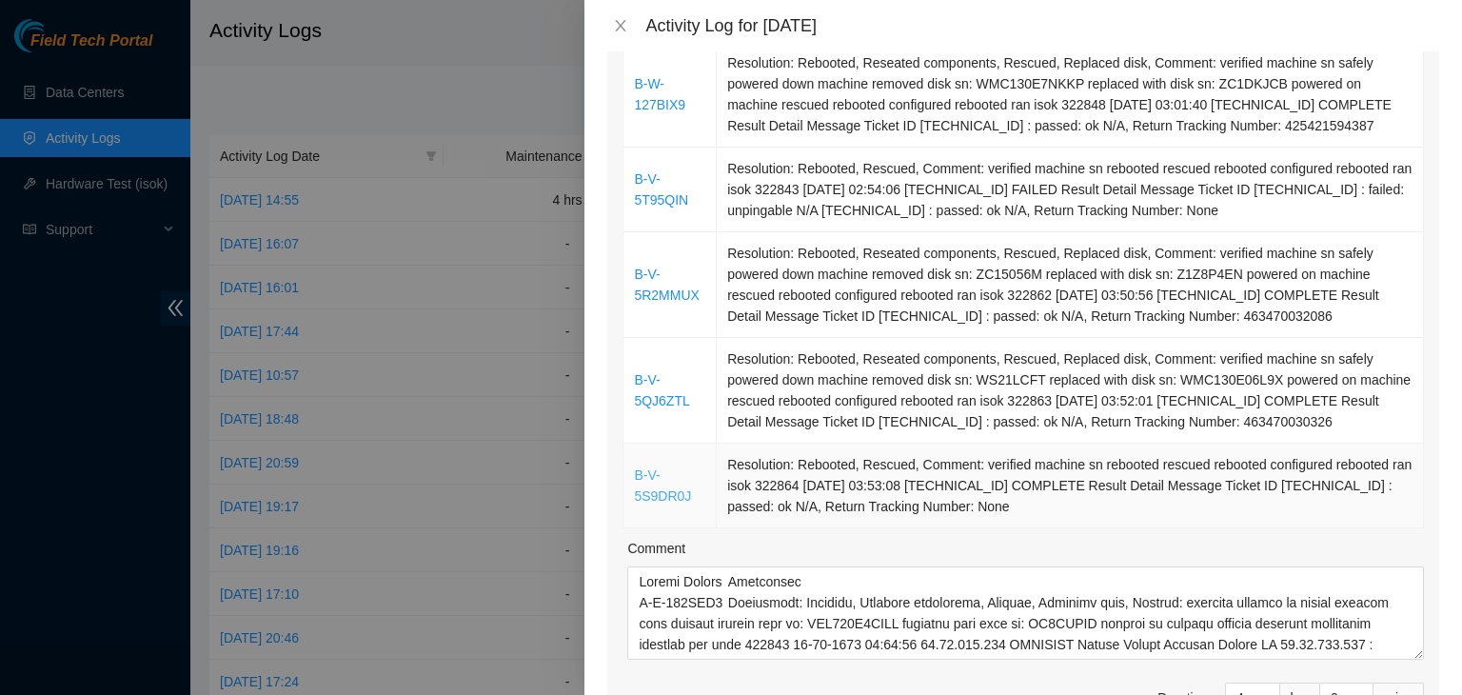
click at [647, 485] on link "B-V-5S9DR0J" at bounding box center [662, 485] width 57 height 36
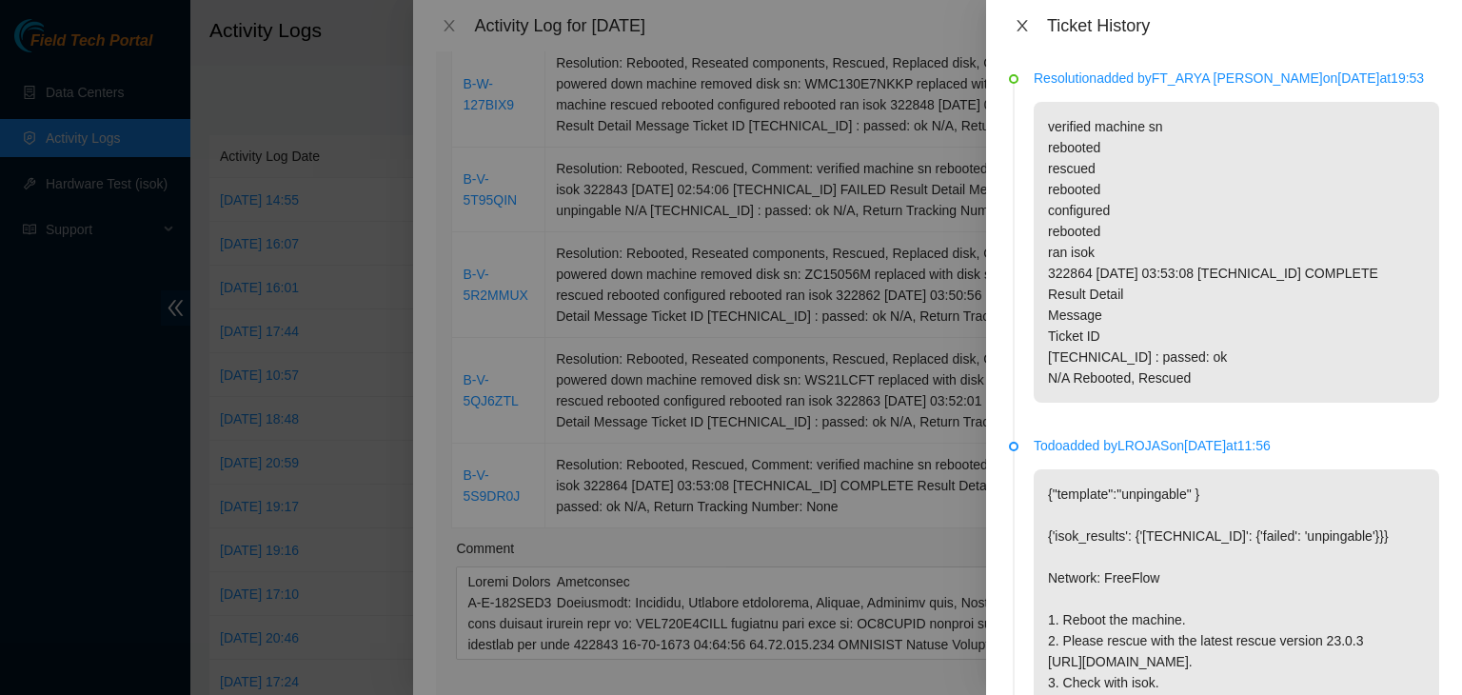
click at [1024, 28] on icon "close" at bounding box center [1022, 25] width 10 height 11
